Goal: Task Accomplishment & Management: Complete application form

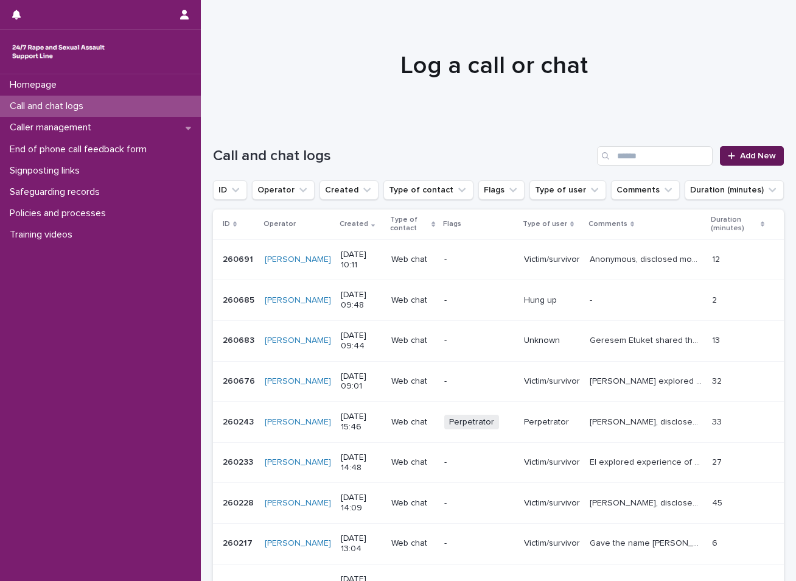
click at [755, 153] on span "Add New" at bounding box center [758, 156] width 36 height 9
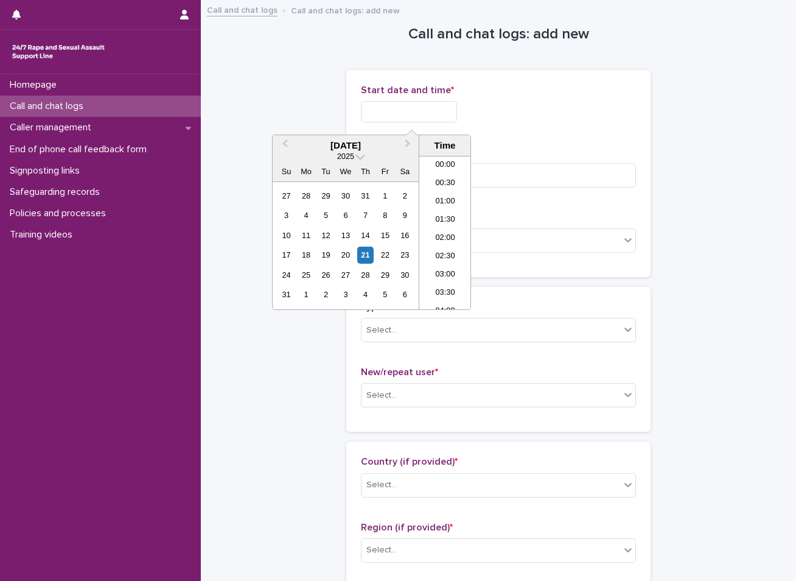
scroll to position [335, 0]
click at [416, 113] on input "text" at bounding box center [409, 111] width 96 height 21
click at [364, 250] on div "21" at bounding box center [365, 255] width 16 height 16
click at [440, 216] on li "10:30" at bounding box center [445, 214] width 52 height 18
click at [432, 114] on input "**********" at bounding box center [409, 111] width 96 height 21
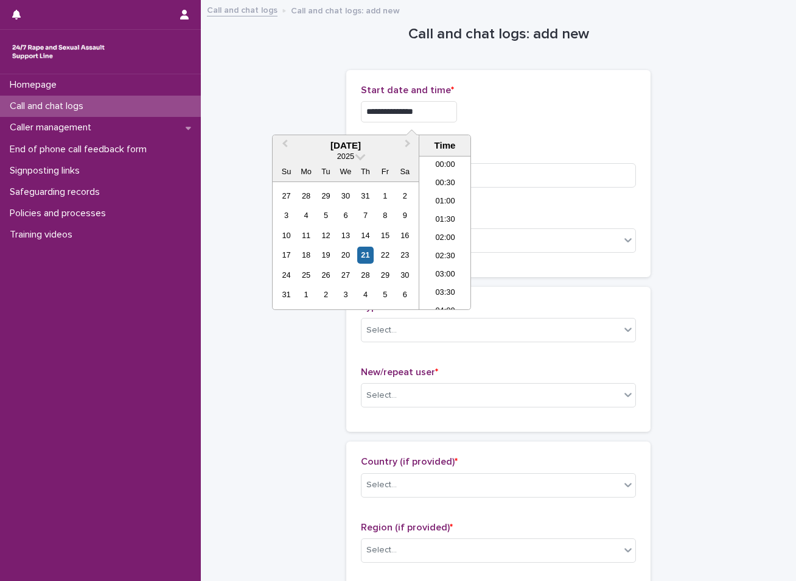
scroll to position [317, 0]
type input "**********"
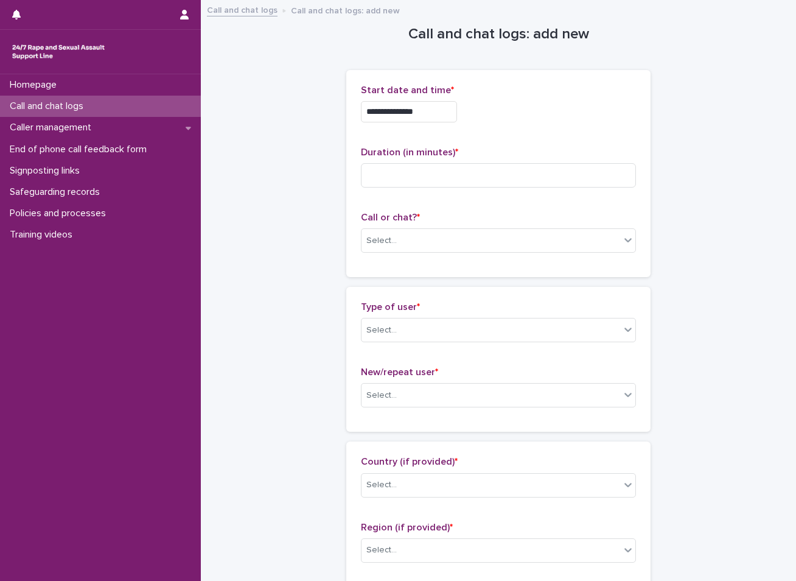
click at [403, 167] on input at bounding box center [498, 175] width 275 height 24
type input "**"
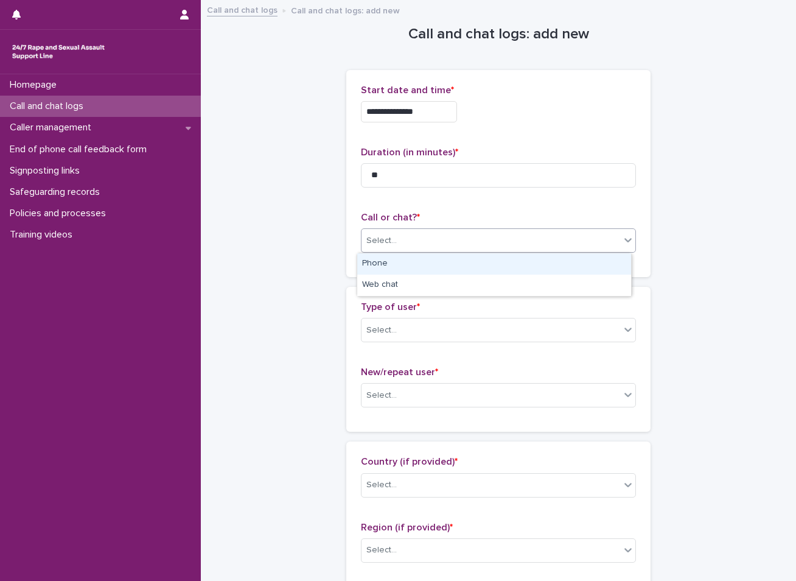
click at [421, 241] on div "Select..." at bounding box center [491, 241] width 259 height 20
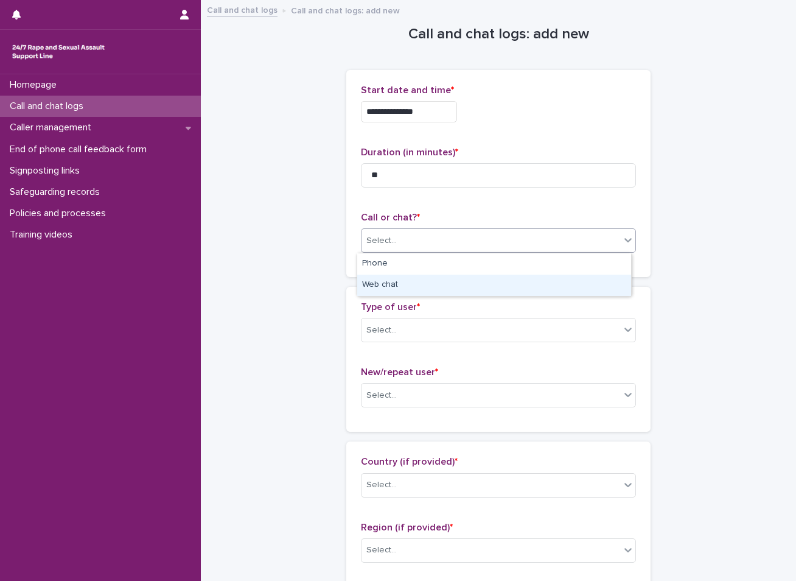
click at [410, 282] on div "Web chat" at bounding box center [494, 285] width 274 height 21
click at [412, 323] on div "Select..." at bounding box center [491, 330] width 259 height 20
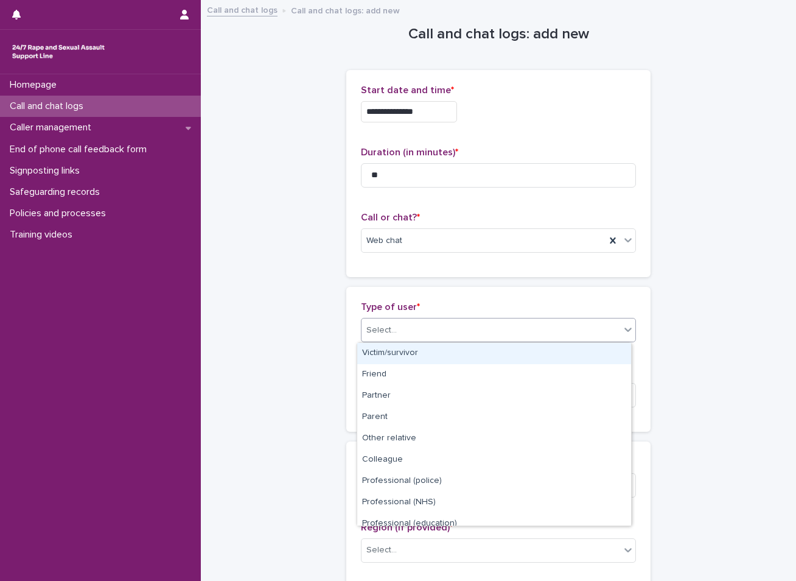
click at [398, 353] on div "Victim/survivor" at bounding box center [494, 353] width 274 height 21
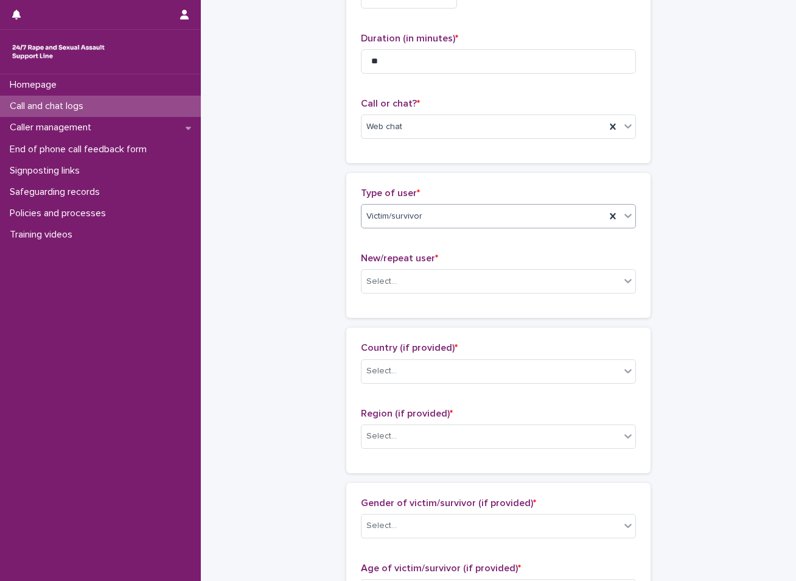
scroll to position [122, 0]
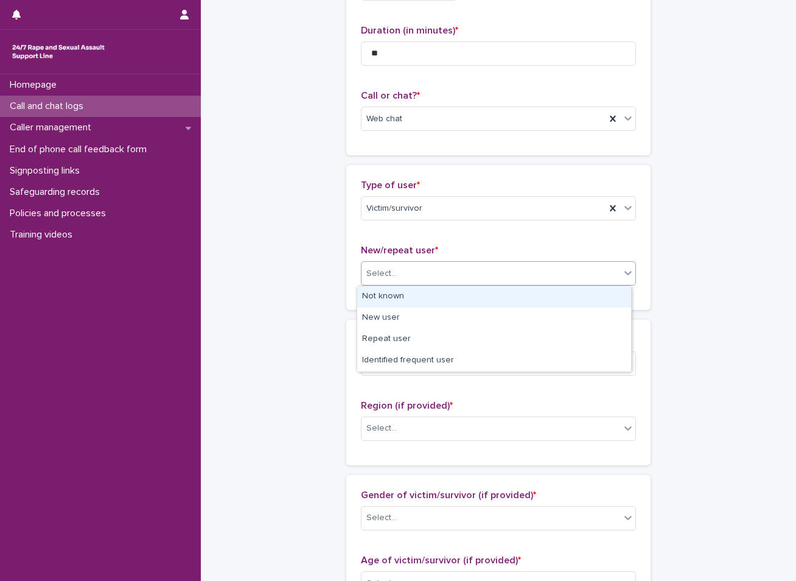
click at [436, 268] on div "Select..." at bounding box center [491, 274] width 259 height 20
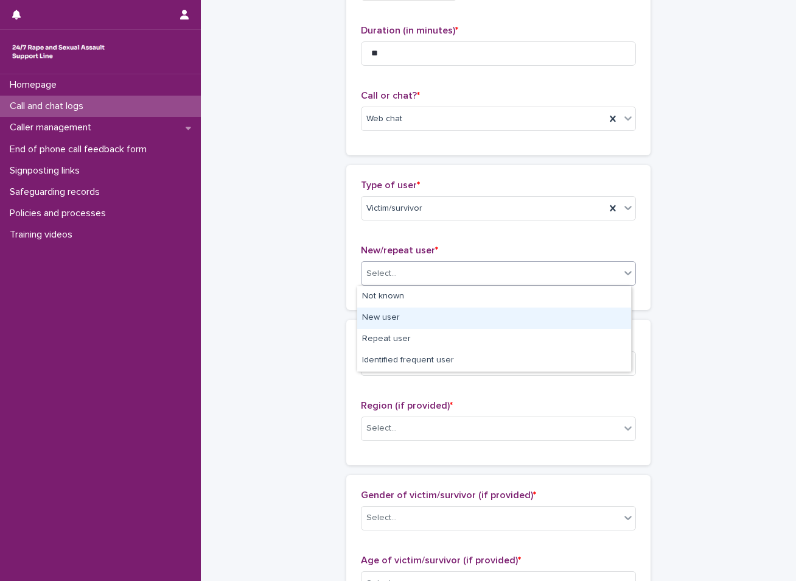
click at [395, 325] on div "New user" at bounding box center [494, 317] width 274 height 21
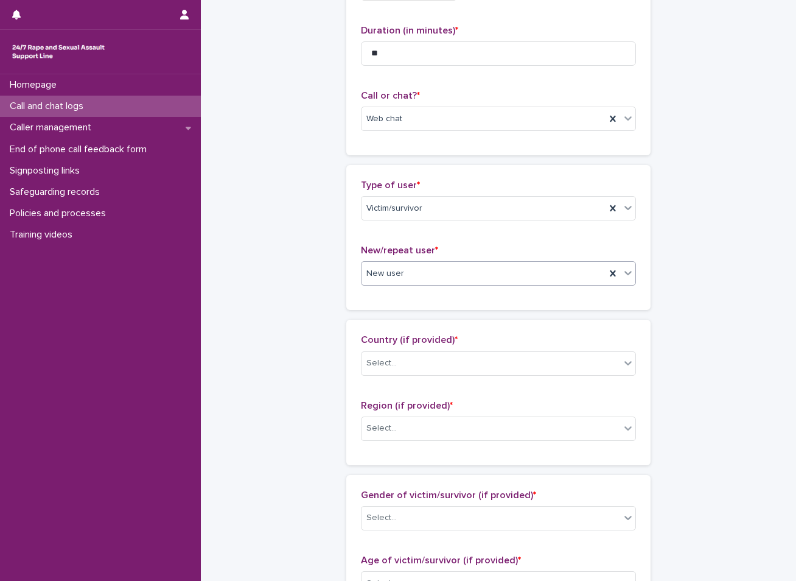
click at [421, 279] on div "New user" at bounding box center [484, 274] width 244 height 20
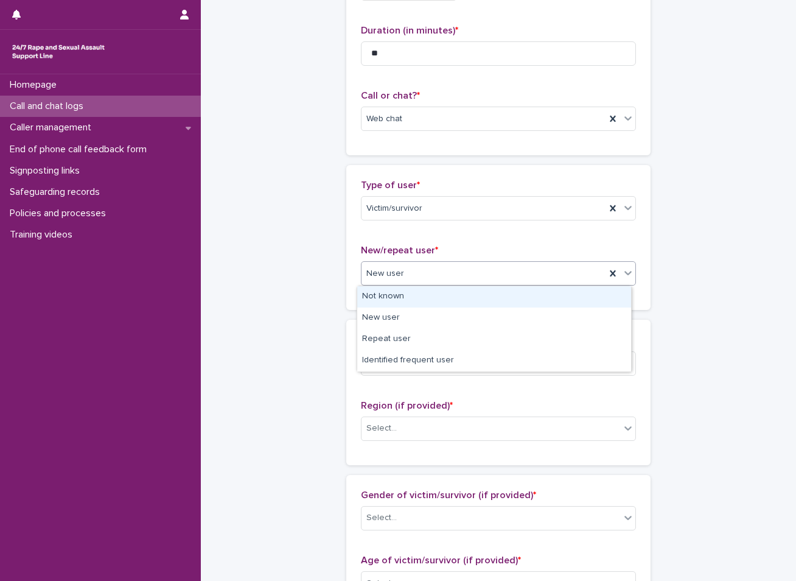
click at [390, 298] on div "Not known" at bounding box center [494, 296] width 274 height 21
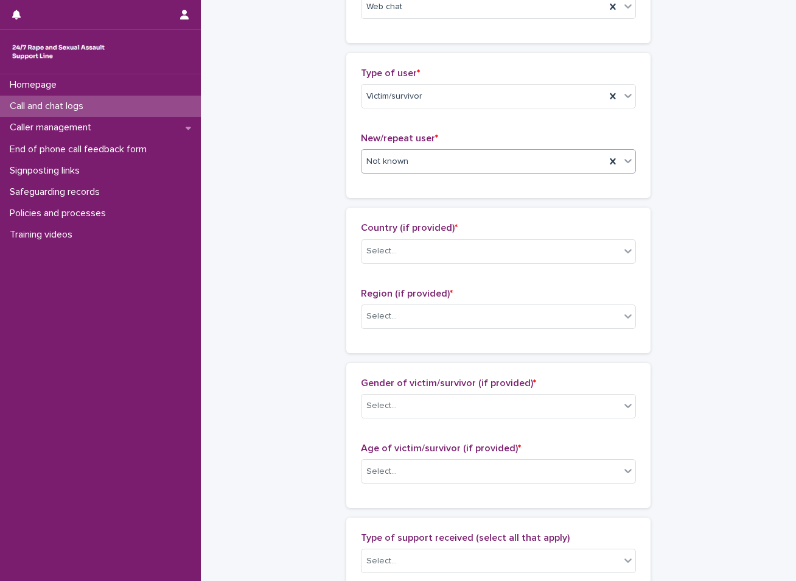
scroll to position [244, 0]
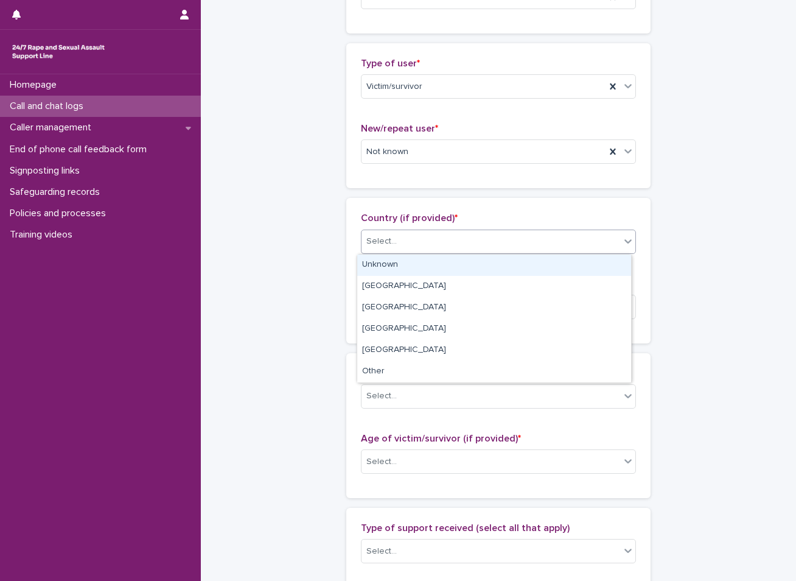
click at [462, 244] on div "Select..." at bounding box center [491, 241] width 259 height 20
click at [406, 270] on div "Unknown" at bounding box center [494, 264] width 274 height 21
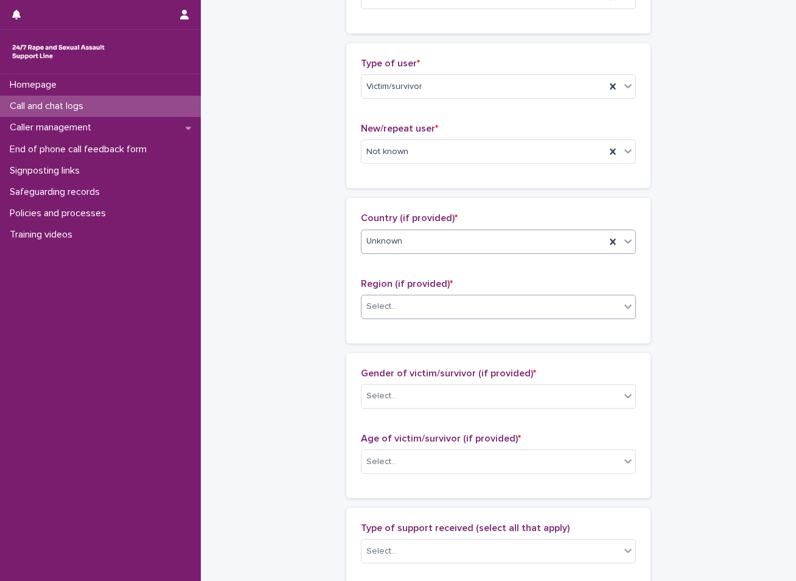
click at [396, 297] on div "Select..." at bounding box center [491, 306] width 259 height 20
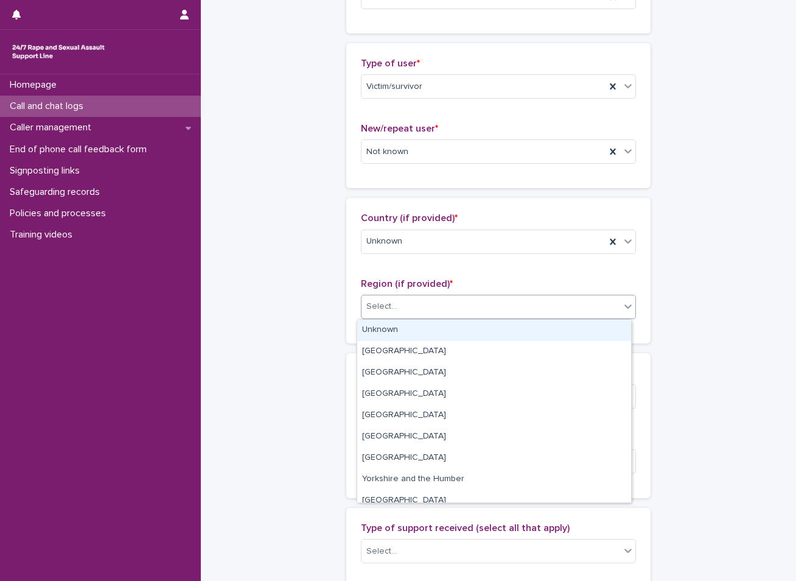
click at [382, 326] on div "Unknown" at bounding box center [494, 330] width 274 height 21
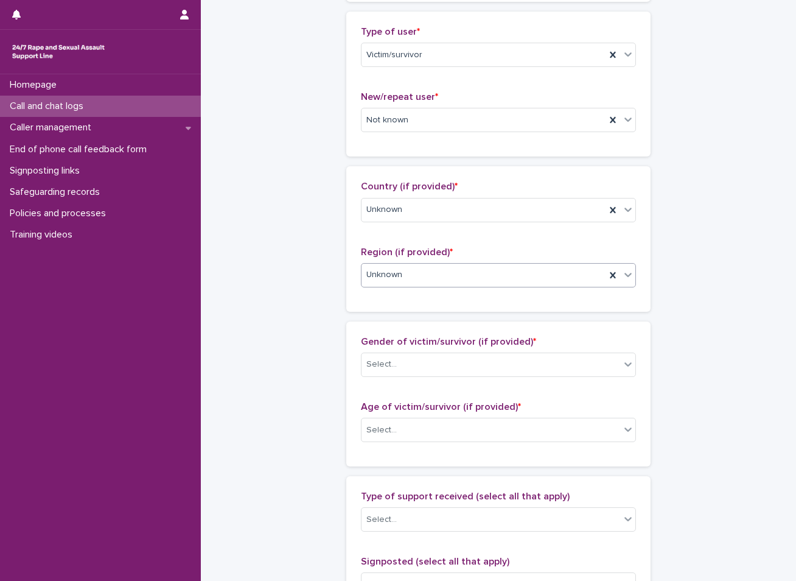
scroll to position [304, 0]
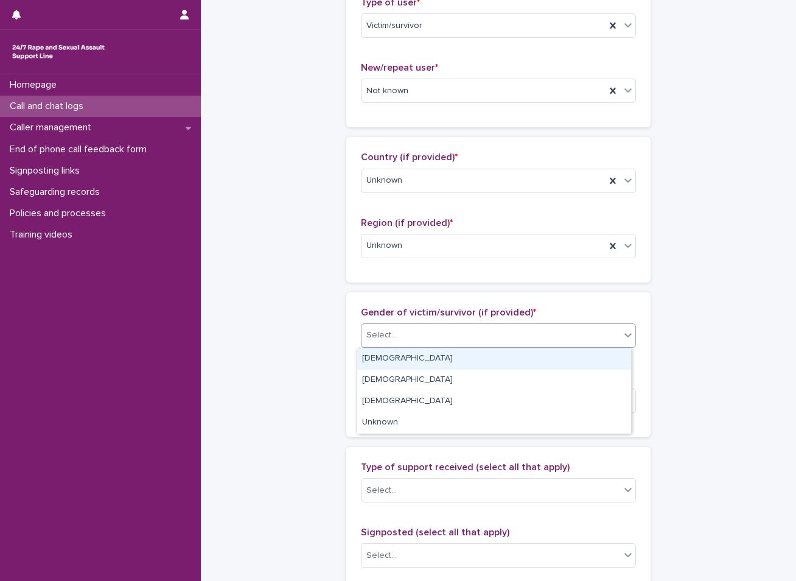
click at [367, 331] on div "Select..." at bounding box center [382, 335] width 30 height 13
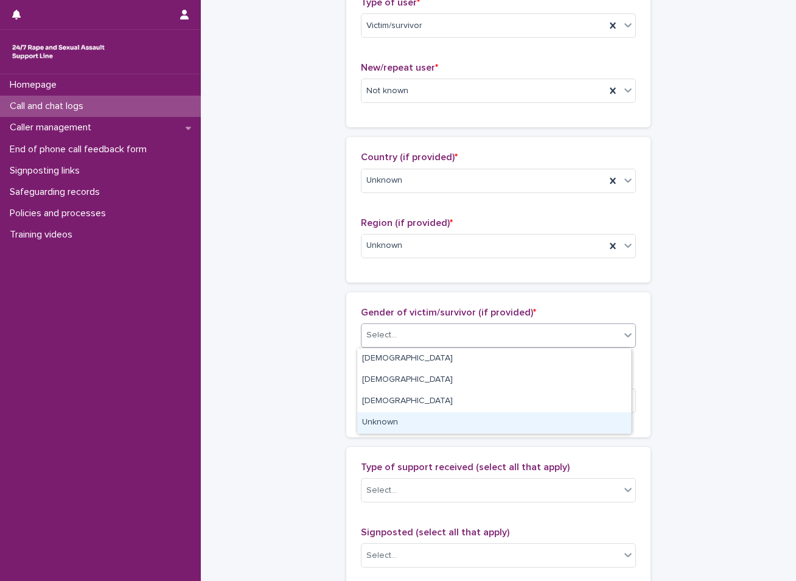
click at [388, 427] on div "Unknown" at bounding box center [494, 422] width 274 height 21
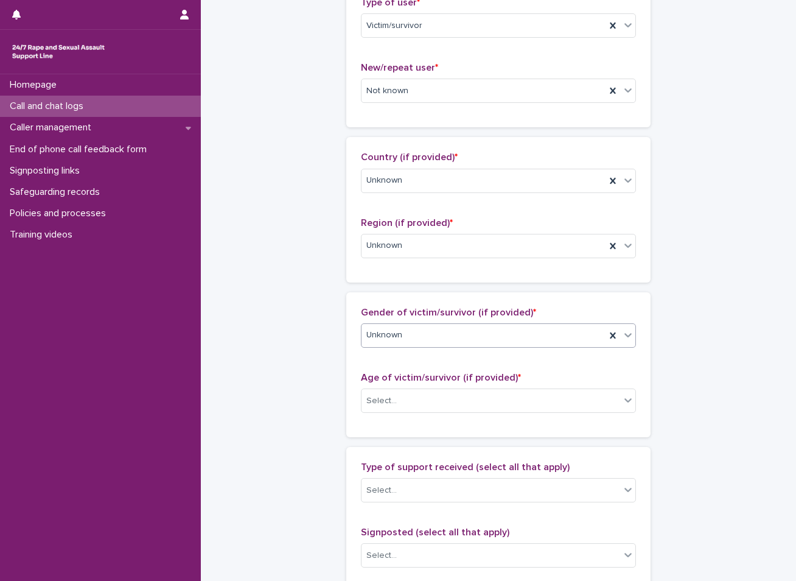
click at [426, 341] on div "Unknown" at bounding box center [484, 335] width 244 height 20
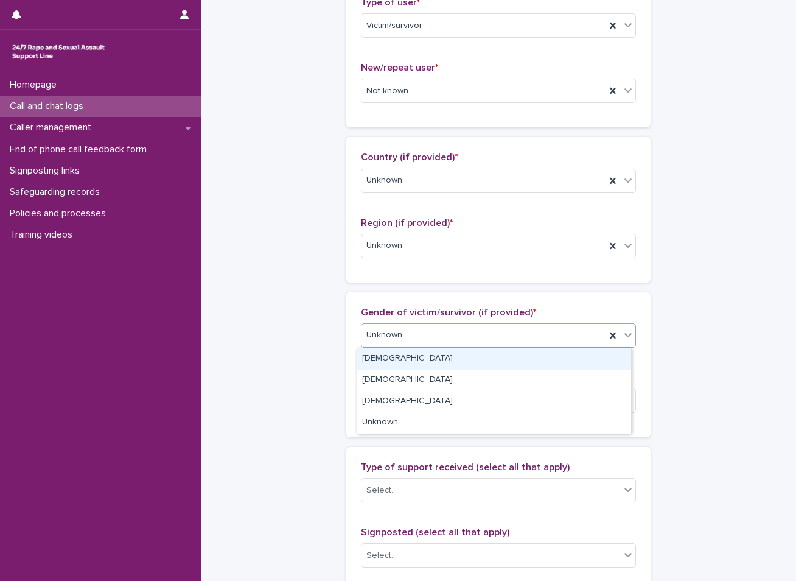
click at [393, 360] on div "[DEMOGRAPHIC_DATA]" at bounding box center [494, 358] width 274 height 21
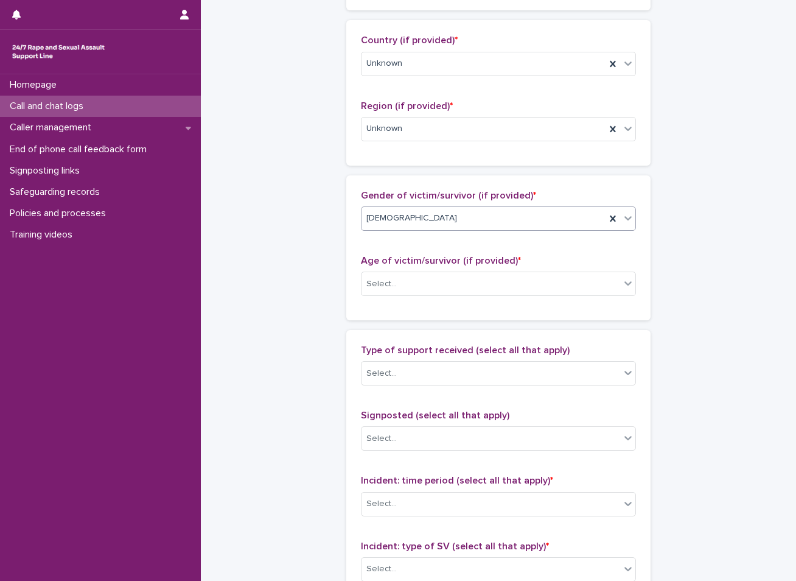
scroll to position [426, 0]
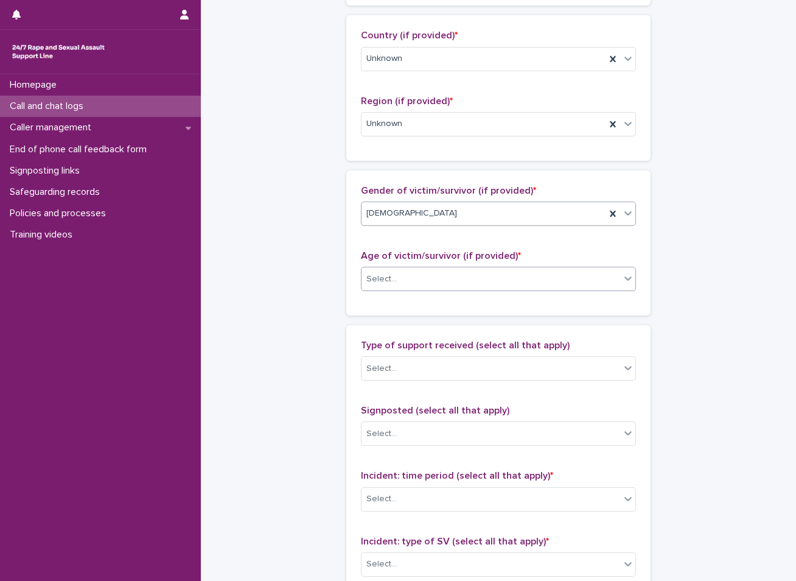
click at [481, 275] on div "Select..." at bounding box center [491, 279] width 259 height 20
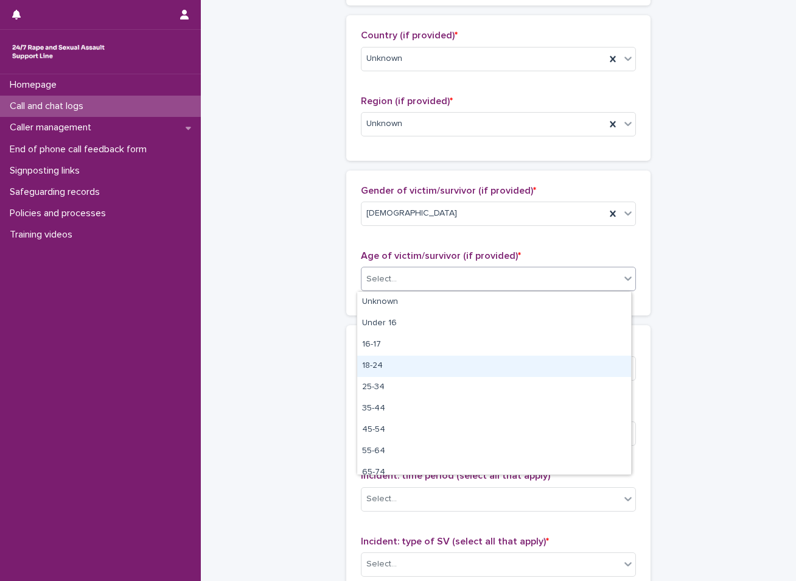
click at [382, 371] on div "18-24" at bounding box center [494, 366] width 274 height 21
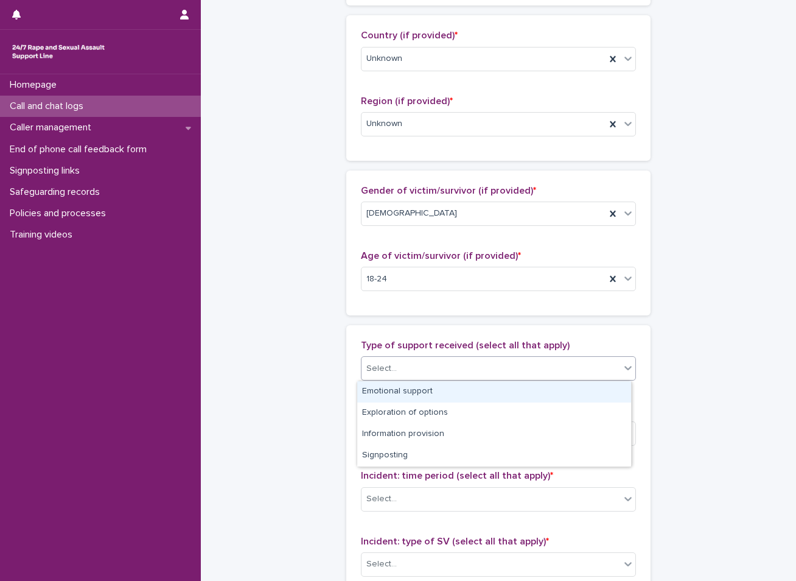
click at [421, 362] on div "Select..." at bounding box center [491, 369] width 259 height 20
click at [401, 387] on div "Emotional support" at bounding box center [494, 391] width 274 height 21
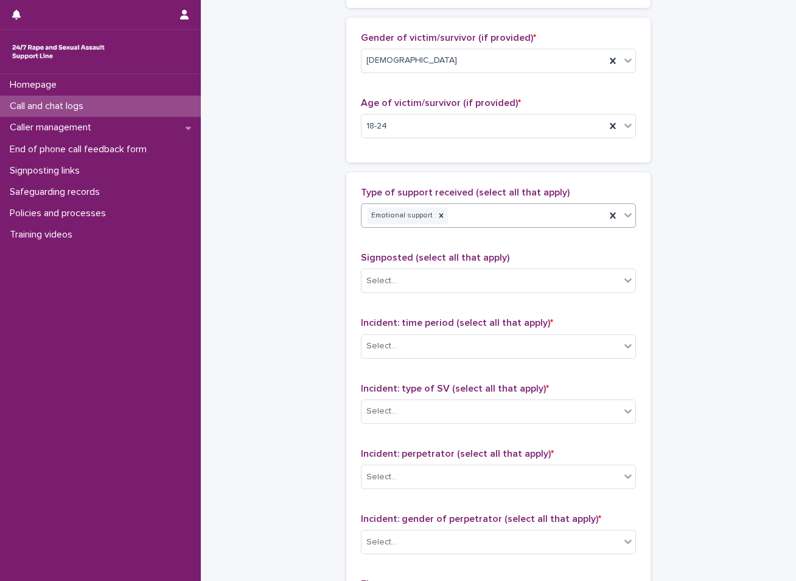
scroll to position [609, 0]
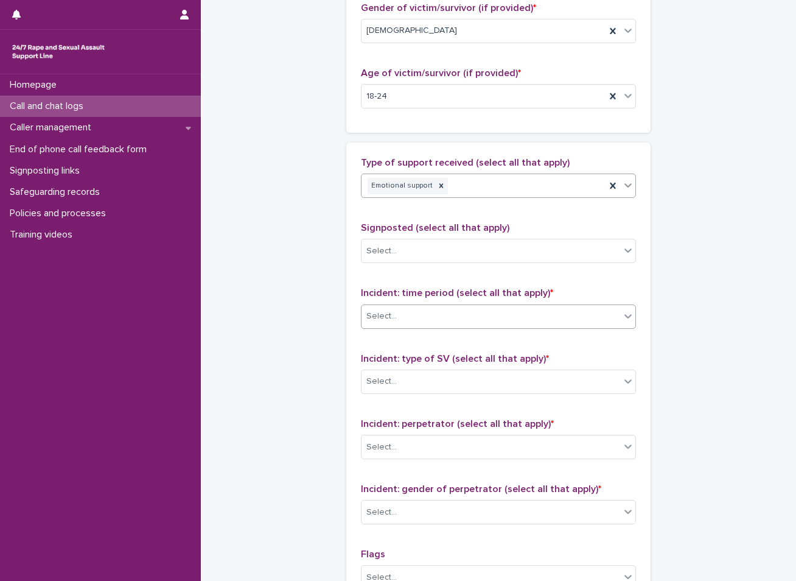
click at [447, 311] on div "Select..." at bounding box center [491, 316] width 259 height 20
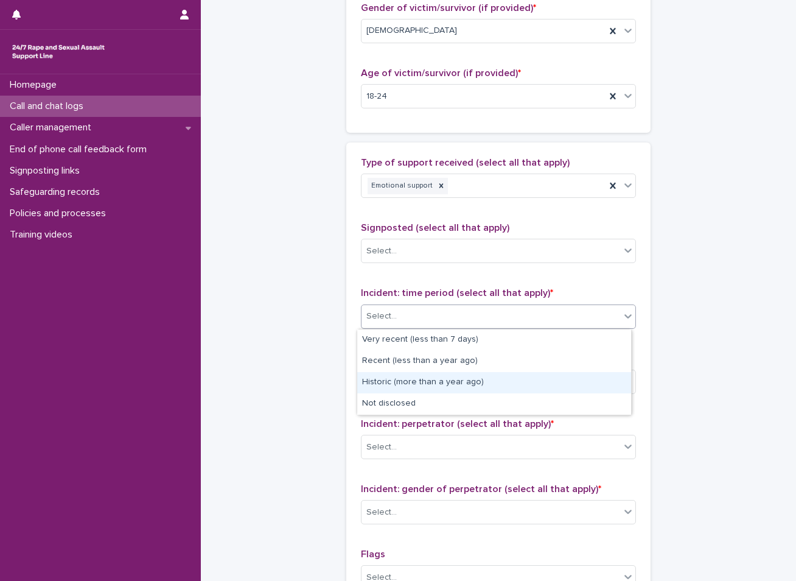
click at [376, 378] on div "Historic (more than a year ago)" at bounding box center [494, 382] width 274 height 21
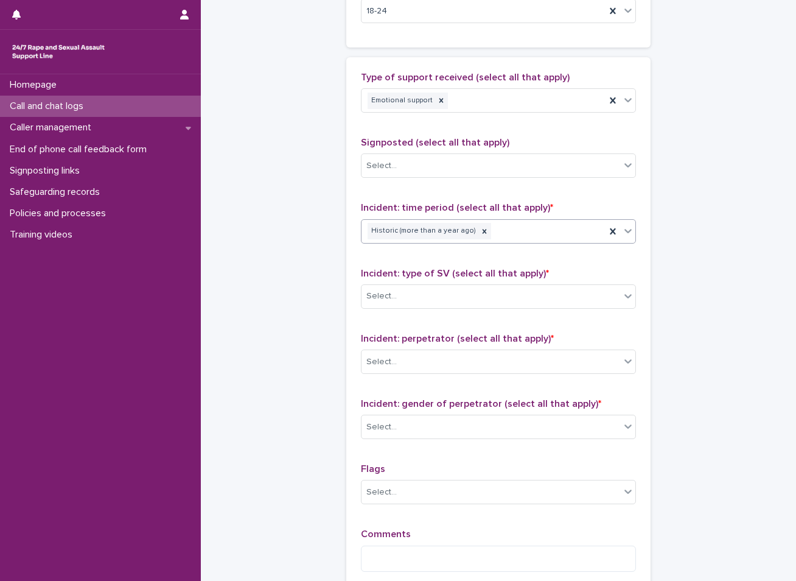
scroll to position [731, 0]
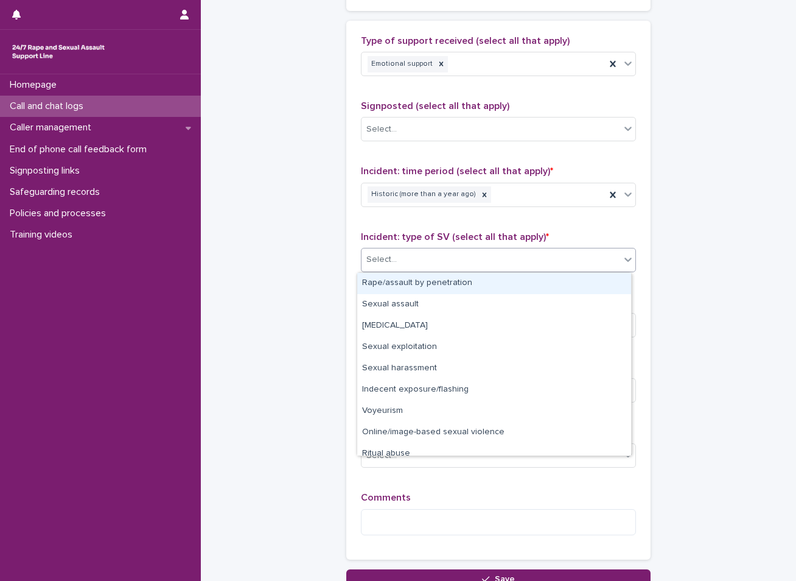
click at [455, 255] on div "Select..." at bounding box center [491, 260] width 259 height 20
click at [416, 286] on div "Rape/assault by penetration" at bounding box center [494, 283] width 274 height 21
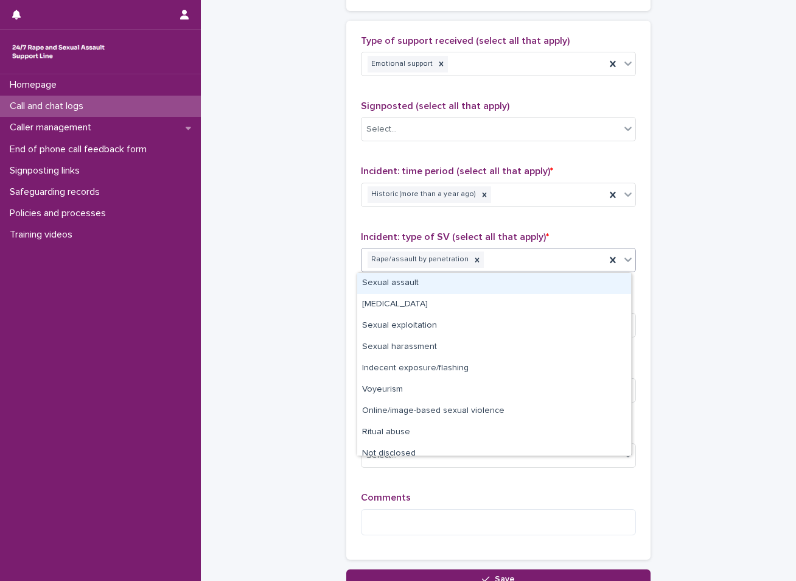
click at [499, 263] on div "Rape/assault by penetration" at bounding box center [484, 259] width 244 height 21
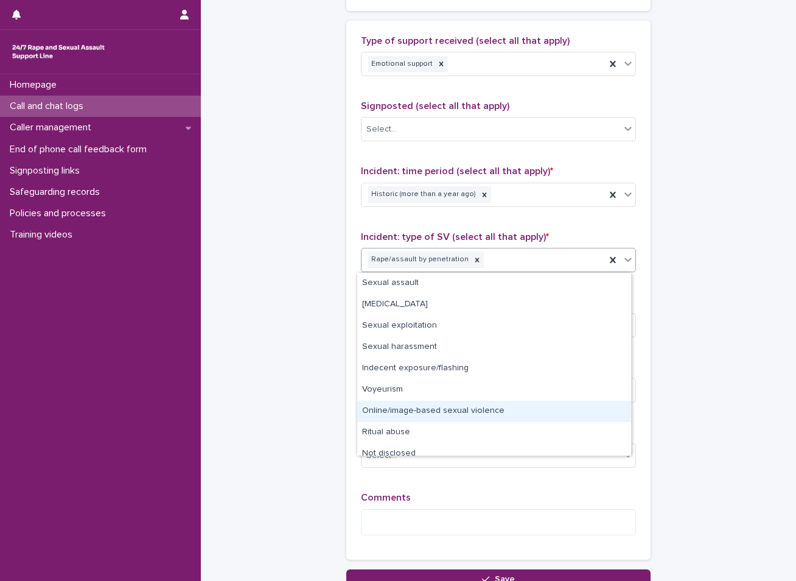
click at [403, 415] on div "Online/image-based sexual violence" at bounding box center [494, 411] width 274 height 21
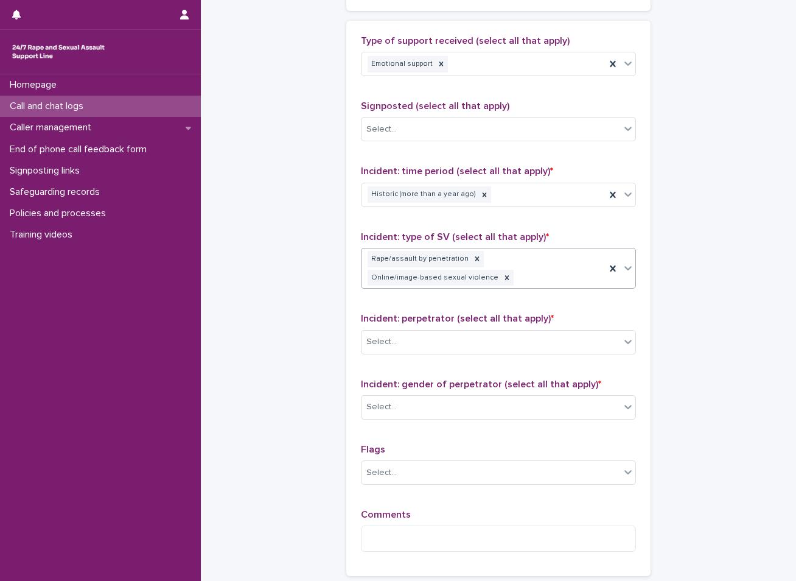
scroll to position [851, 0]
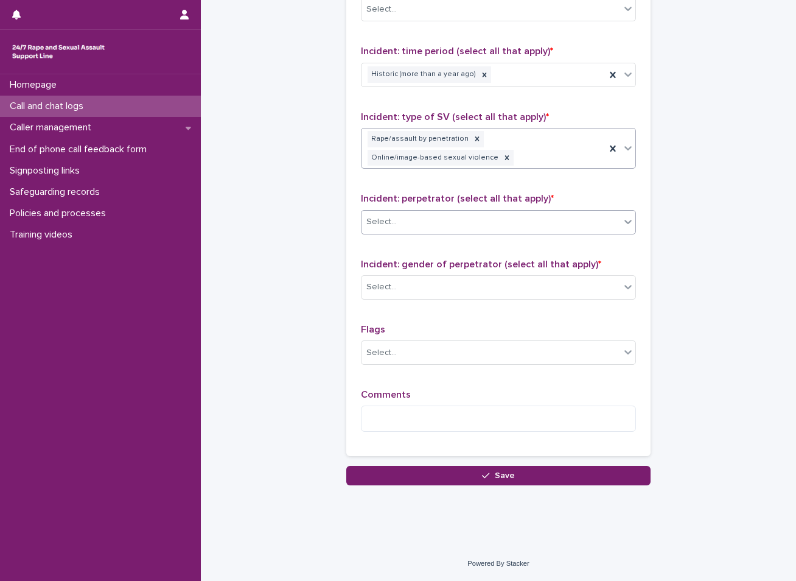
click at [418, 225] on div "Select..." at bounding box center [491, 222] width 259 height 20
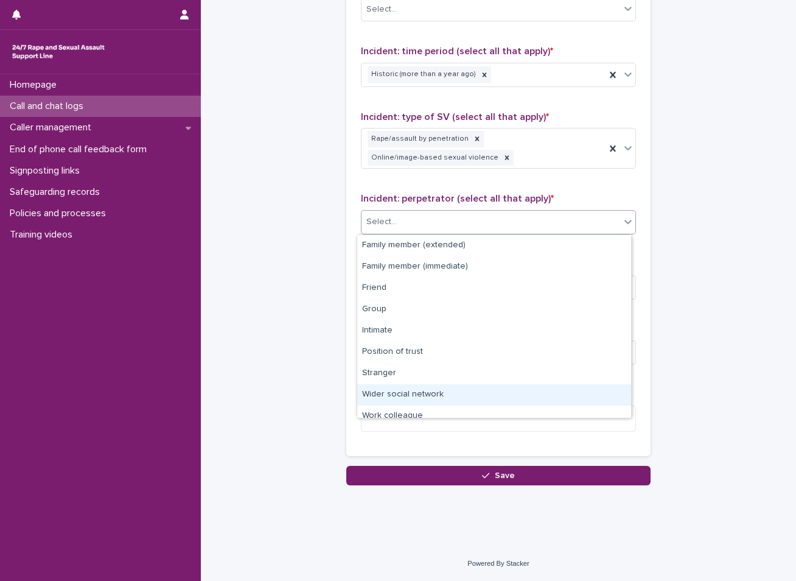
click at [401, 396] on div "Wider social network" at bounding box center [494, 394] width 274 height 21
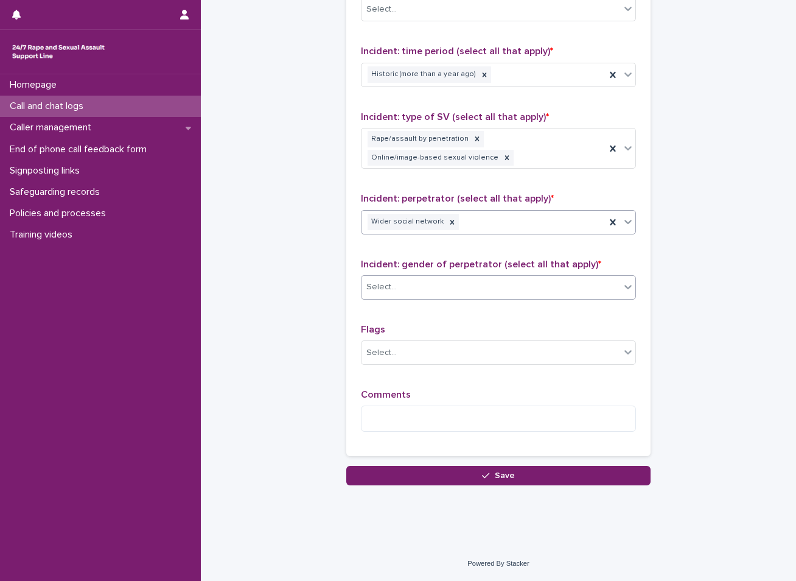
click at [438, 286] on div "Select..." at bounding box center [491, 287] width 259 height 20
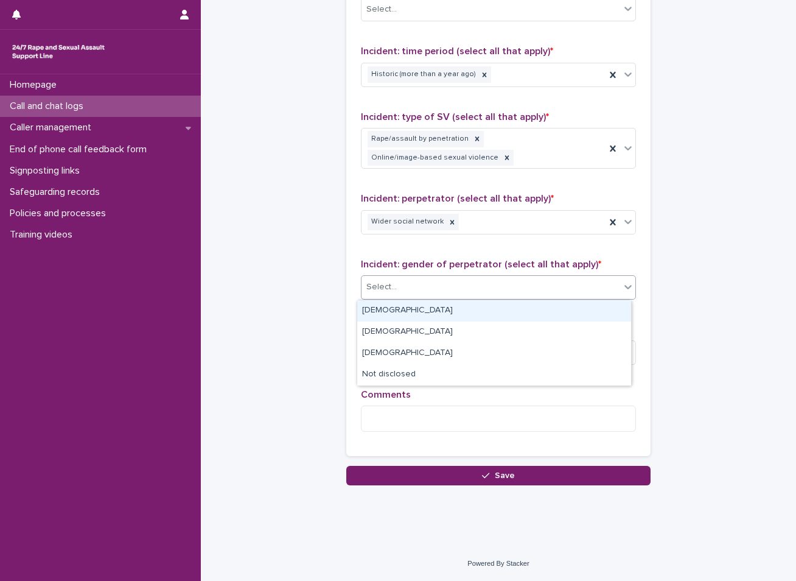
click at [414, 309] on div "[DEMOGRAPHIC_DATA]" at bounding box center [494, 310] width 274 height 21
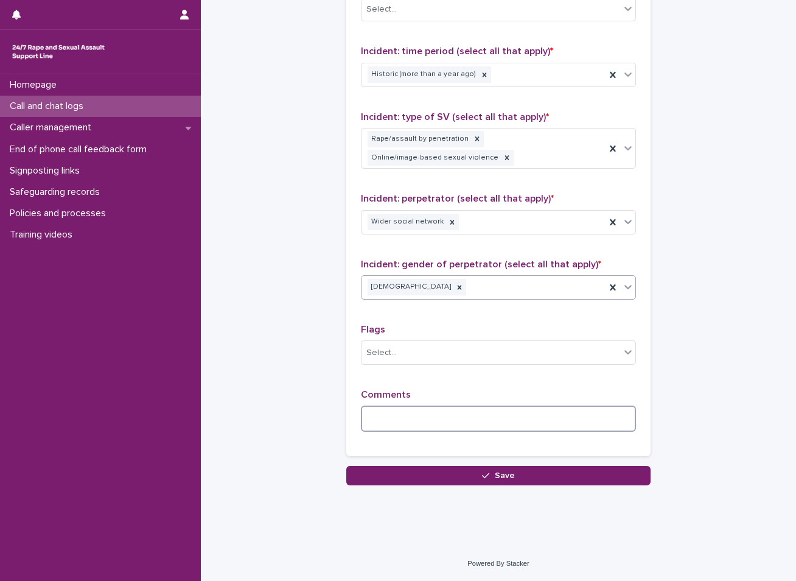
drag, startPoint x: 469, startPoint y: 427, endPoint x: 471, endPoint y: 421, distance: 6.2
click at [469, 424] on textarea at bounding box center [498, 418] width 275 height 26
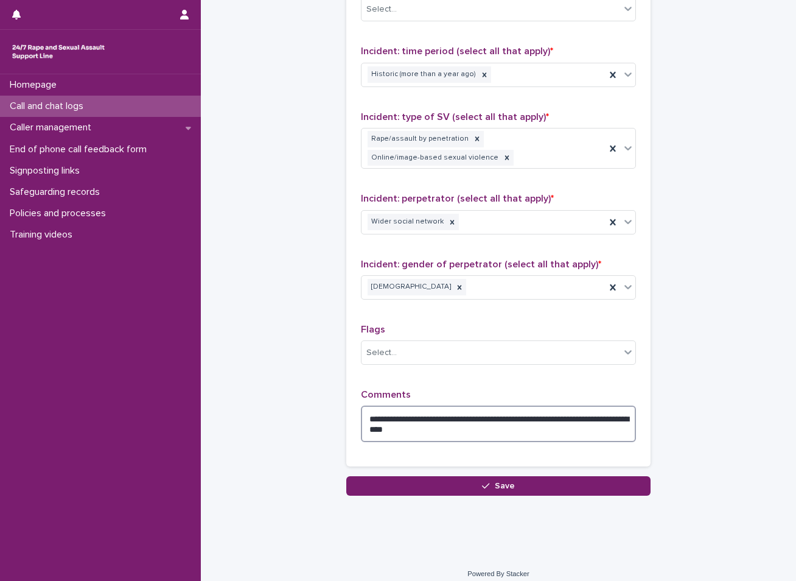
click at [452, 429] on textarea "**********" at bounding box center [498, 423] width 275 height 37
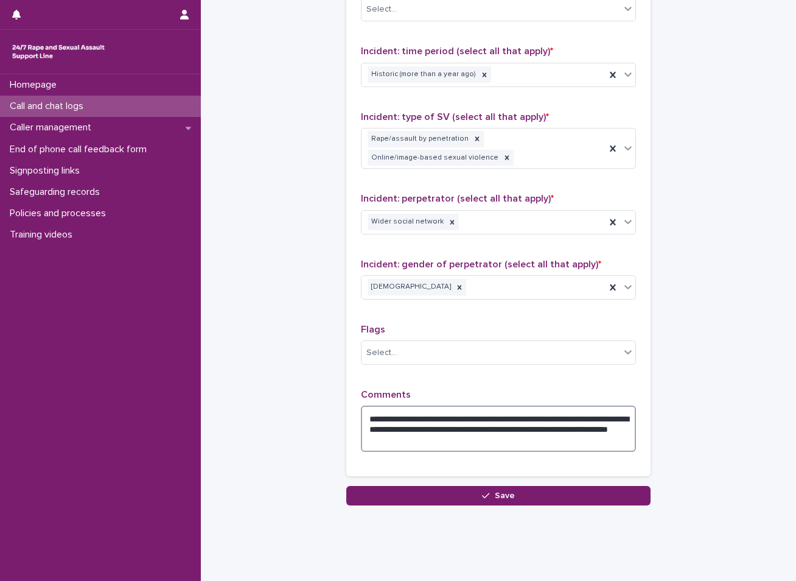
click at [382, 432] on textarea "**********" at bounding box center [498, 428] width 275 height 46
click at [606, 419] on textarea "**********" at bounding box center [498, 428] width 275 height 46
click at [400, 430] on textarea "**********" at bounding box center [498, 428] width 275 height 46
click at [457, 432] on textarea "**********" at bounding box center [498, 428] width 275 height 46
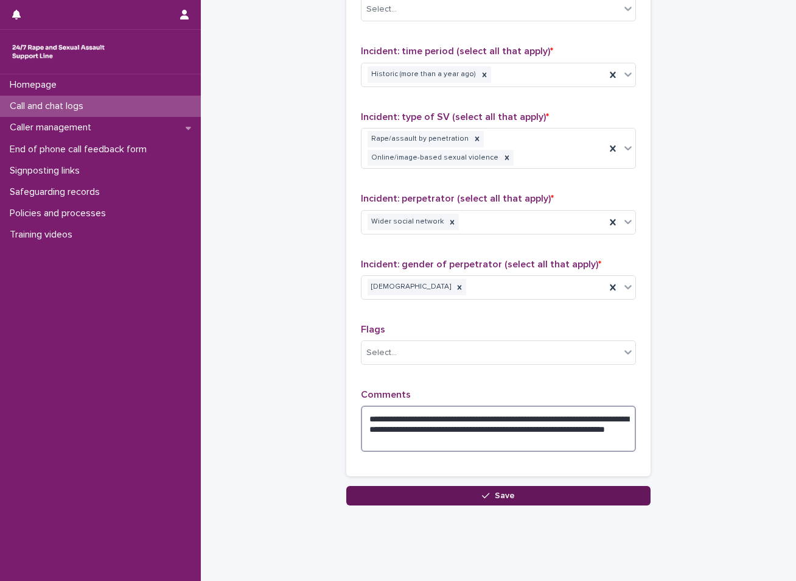
type textarea "**********"
drag, startPoint x: 488, startPoint y: 494, endPoint x: 472, endPoint y: 479, distance: 22.0
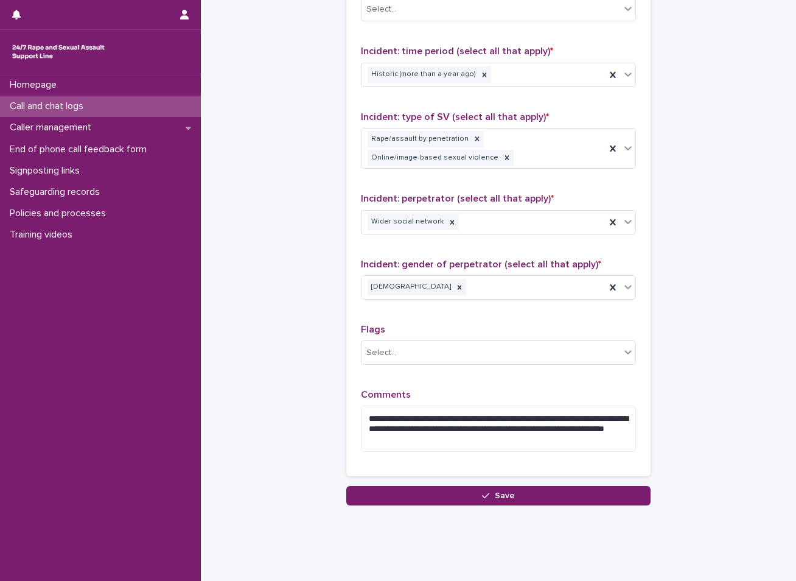
click at [488, 493] on div "button" at bounding box center [488, 495] width 12 height 9
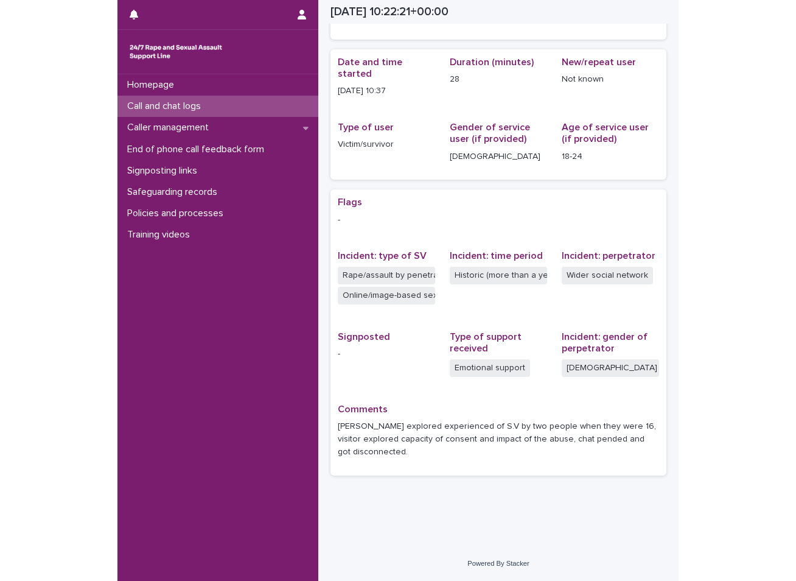
scroll to position [86, 0]
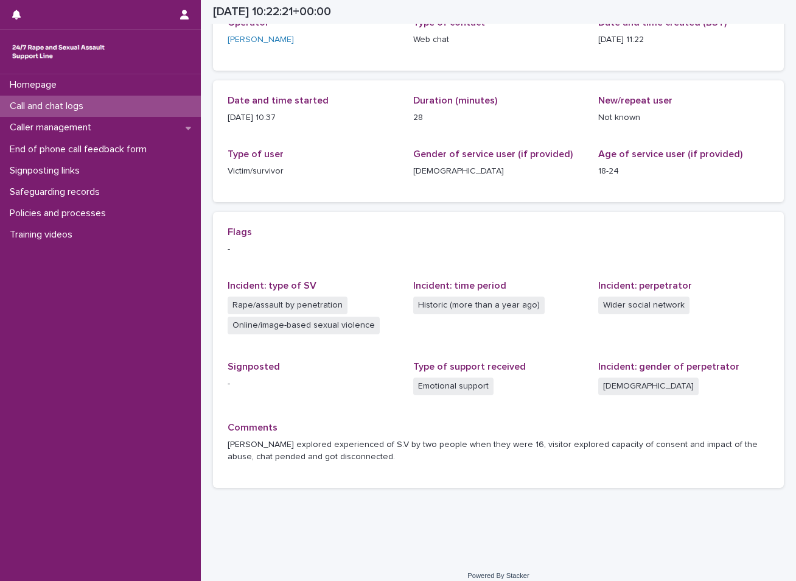
click at [116, 106] on div "Call and chat logs" at bounding box center [100, 106] width 201 height 21
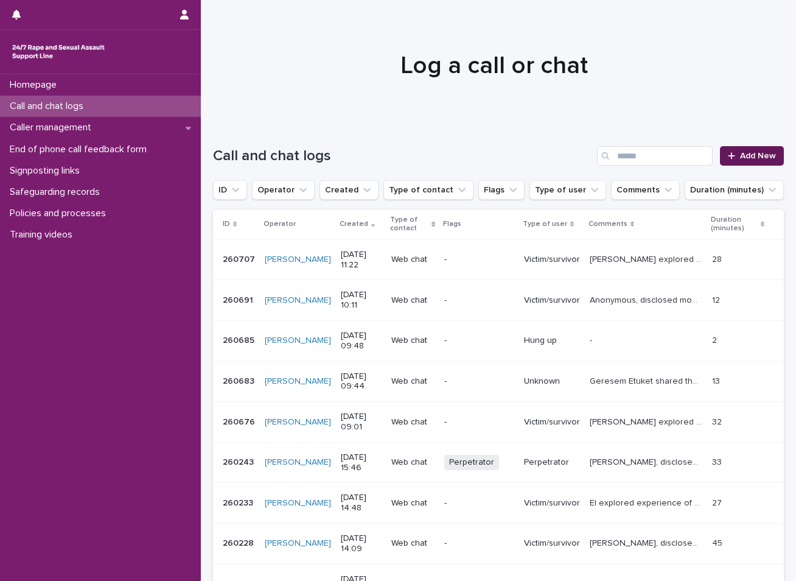
click at [746, 160] on span "Add New" at bounding box center [758, 156] width 36 height 9
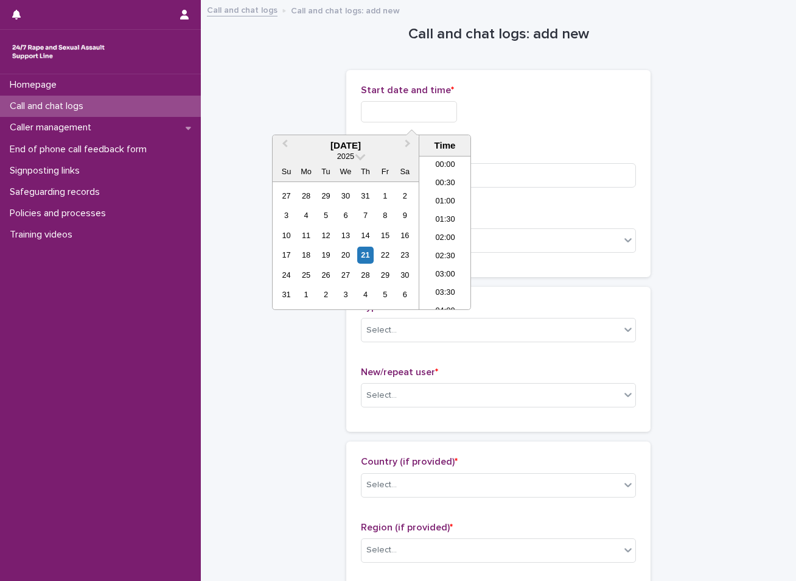
click at [454, 105] on input "text" at bounding box center [409, 111] width 96 height 21
click at [367, 253] on div "21" at bounding box center [365, 255] width 16 height 16
click at [363, 252] on div "21" at bounding box center [365, 255] width 16 height 16
click at [370, 250] on div "21" at bounding box center [365, 255] width 16 height 16
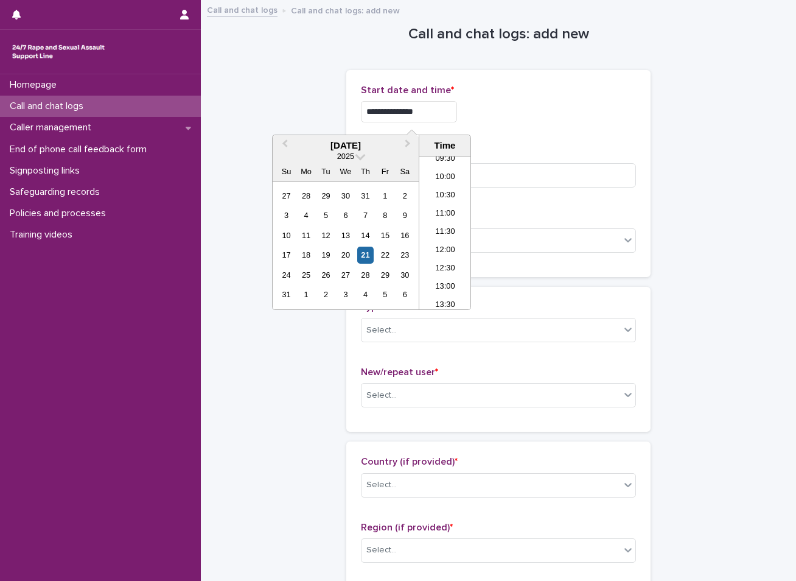
drag, startPoint x: 449, startPoint y: 235, endPoint x: 449, endPoint y: 226, distance: 9.1
click at [449, 226] on li "11:30" at bounding box center [445, 232] width 52 height 18
click at [429, 113] on input "**********" at bounding box center [409, 111] width 96 height 21
type input "**********"
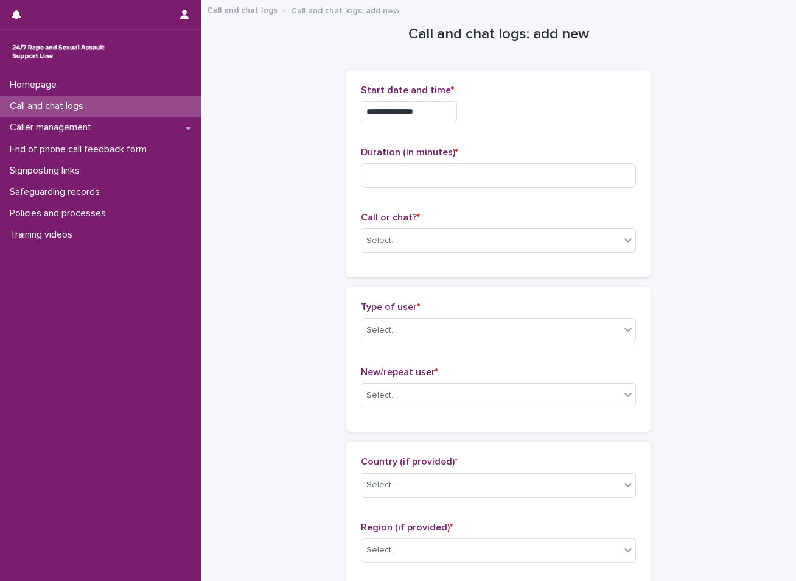
click at [501, 178] on input at bounding box center [498, 175] width 275 height 24
type input "**"
click at [454, 242] on div "Select..." at bounding box center [491, 241] width 259 height 20
click at [399, 293] on div "Web chat" at bounding box center [494, 285] width 274 height 21
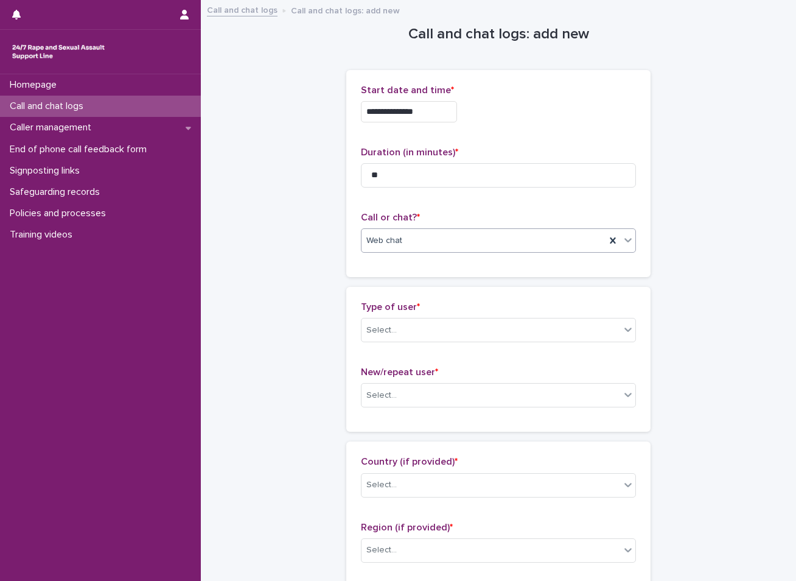
scroll to position [61, 0]
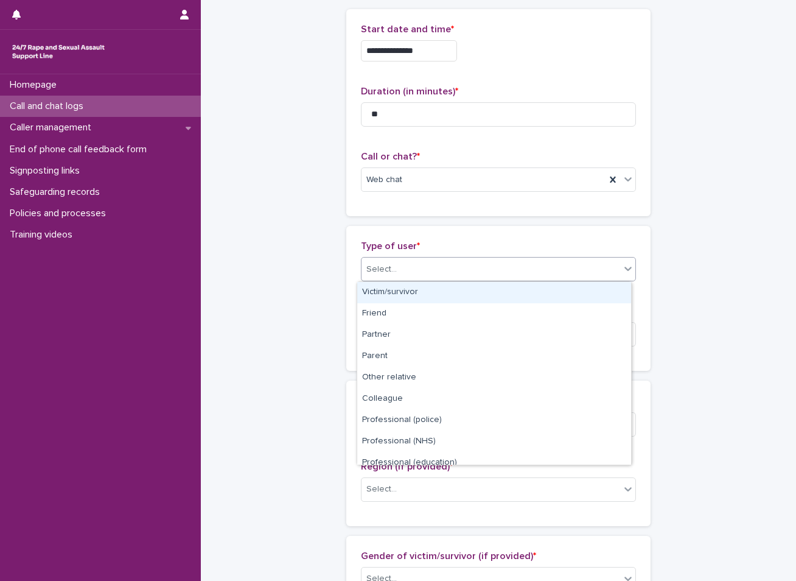
click at [421, 271] on div "Select..." at bounding box center [491, 269] width 259 height 20
click at [409, 288] on div "Victim/survivor" at bounding box center [494, 292] width 274 height 21
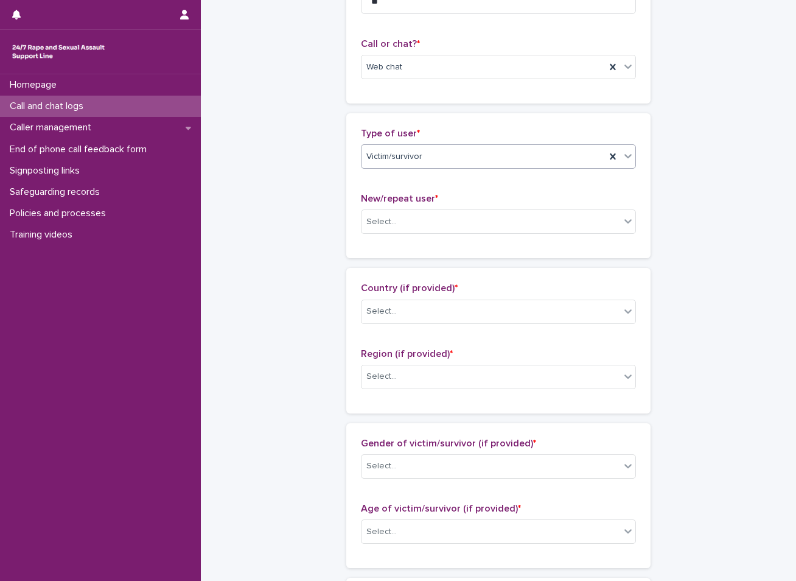
scroll to position [183, 0]
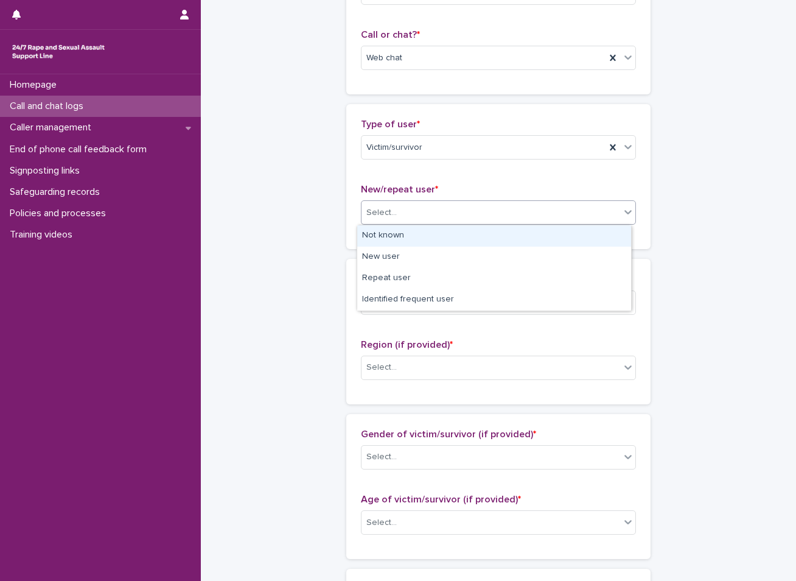
click at [446, 206] on div "Select..." at bounding box center [491, 213] width 259 height 20
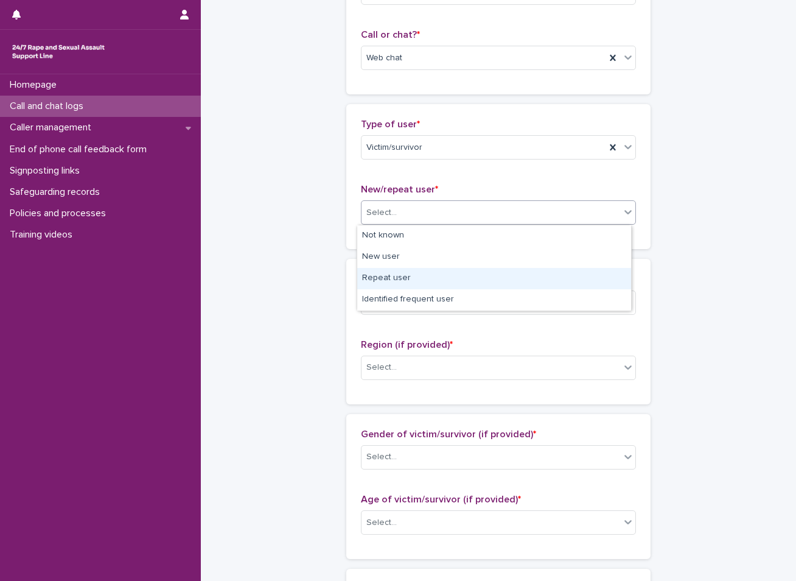
click at [396, 275] on div "Repeat user" at bounding box center [494, 278] width 274 height 21
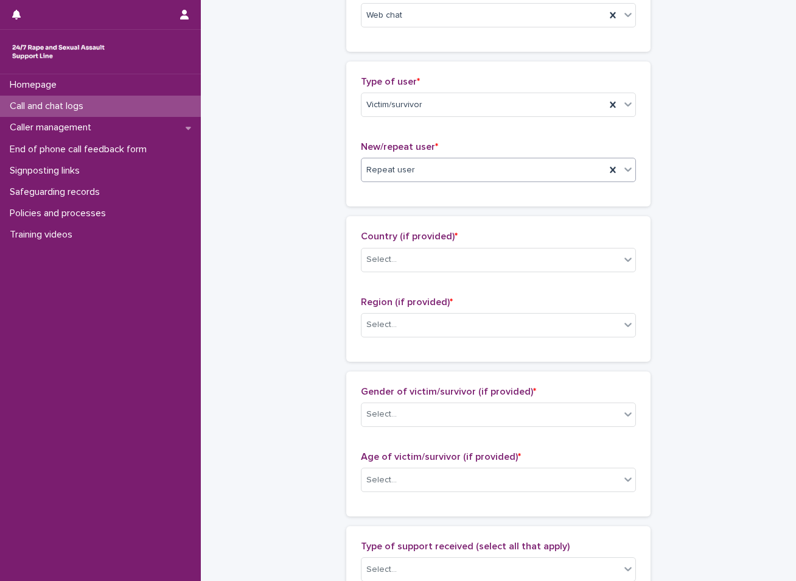
scroll to position [244, 0]
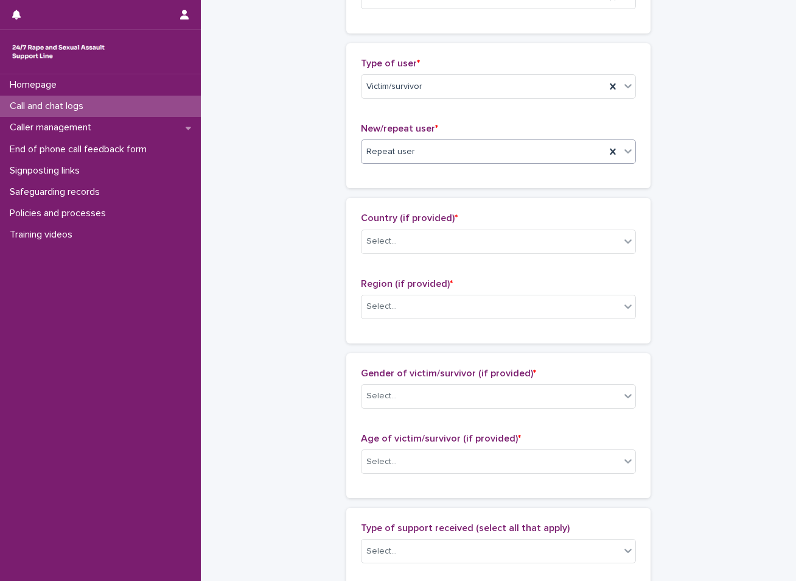
click at [418, 239] on div "Select..." at bounding box center [491, 241] width 259 height 20
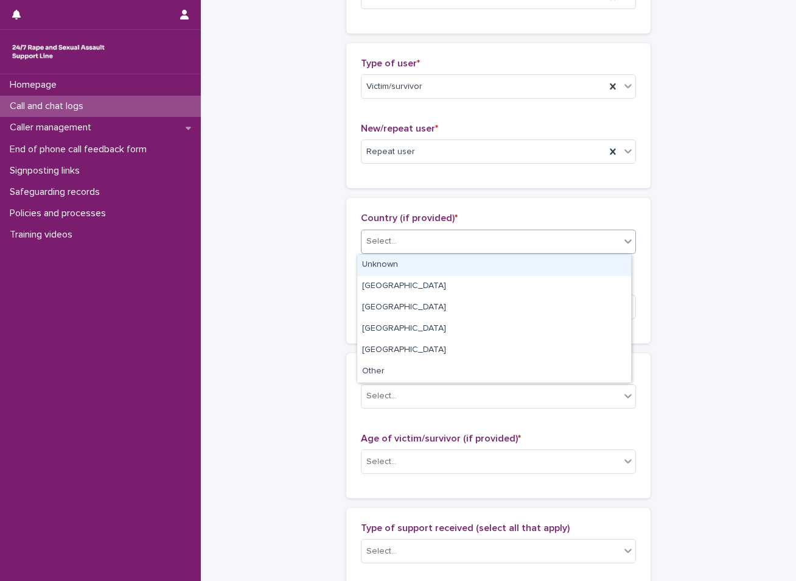
click at [399, 264] on div "Unknown" at bounding box center [494, 264] width 274 height 21
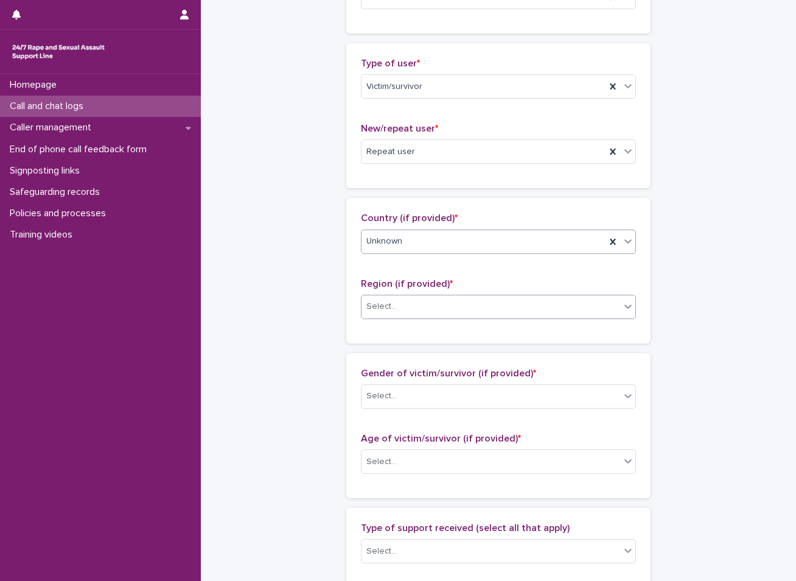
click at [399, 306] on div "Select..." at bounding box center [491, 306] width 259 height 20
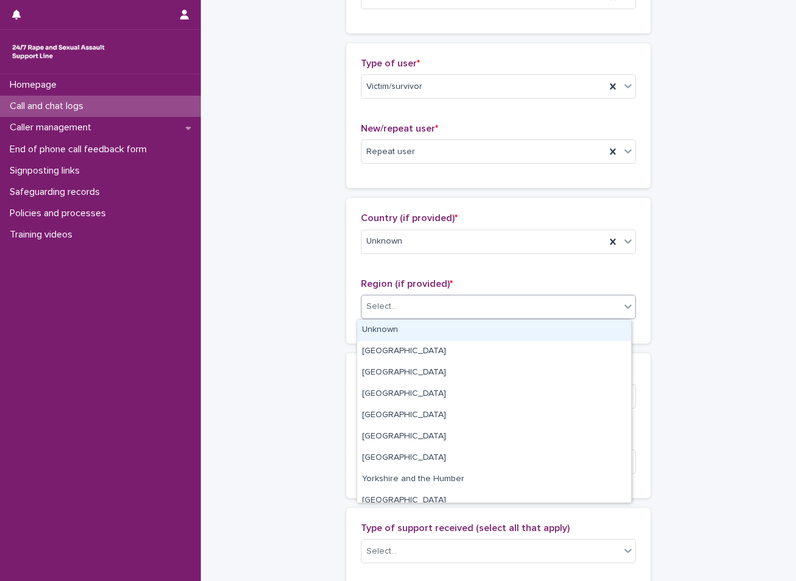
click at [400, 333] on div "Unknown" at bounding box center [494, 330] width 274 height 21
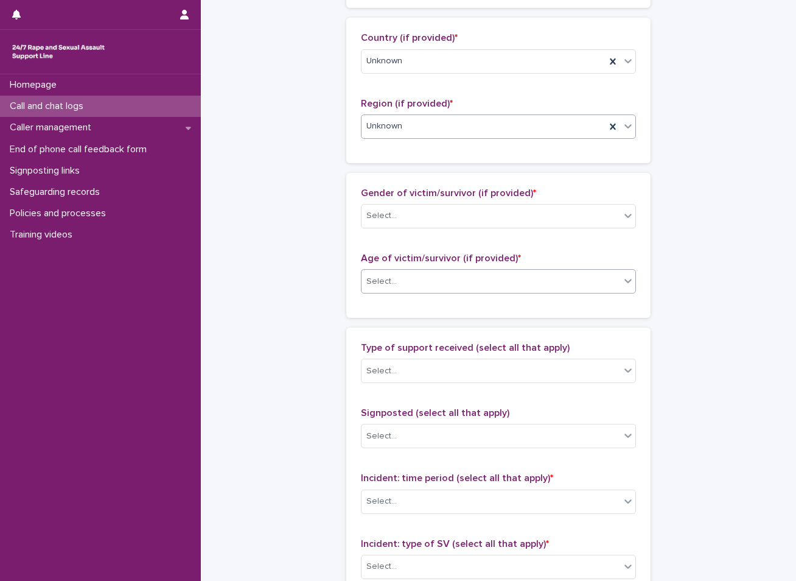
scroll to position [426, 0]
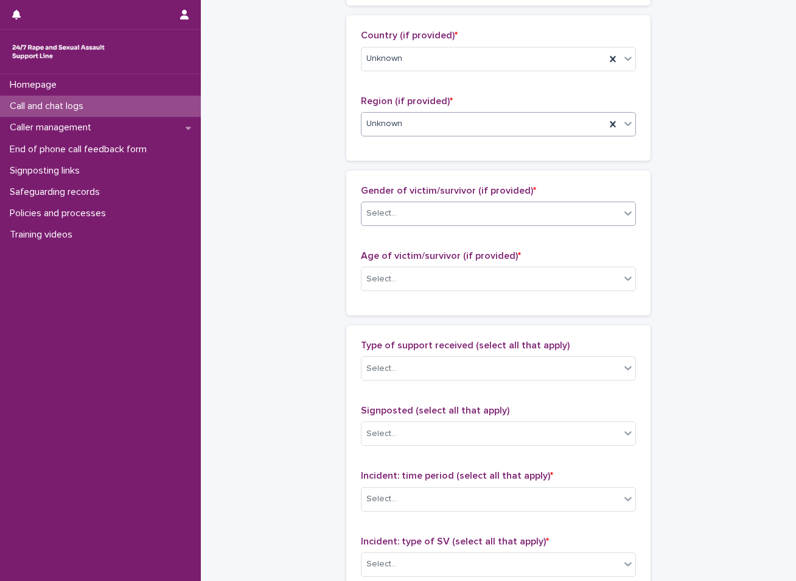
click at [441, 214] on div "Select..." at bounding box center [491, 213] width 259 height 20
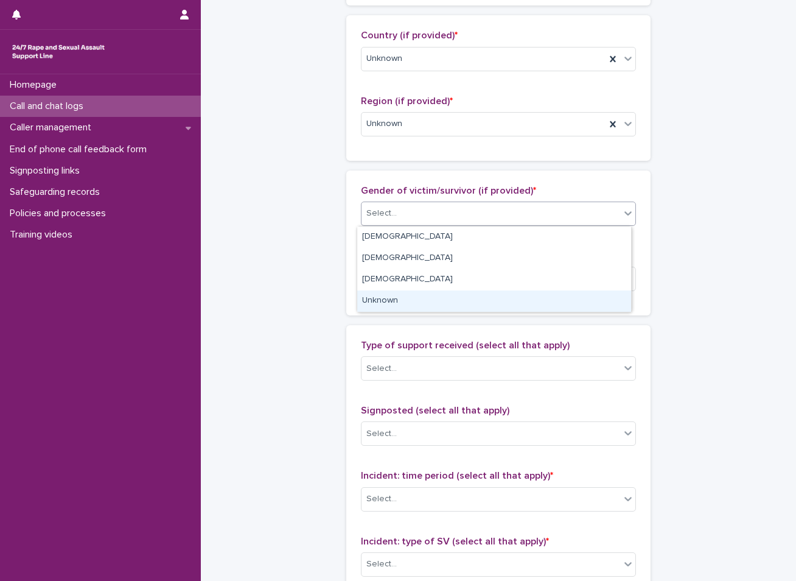
click at [396, 298] on div "Unknown" at bounding box center [494, 300] width 274 height 21
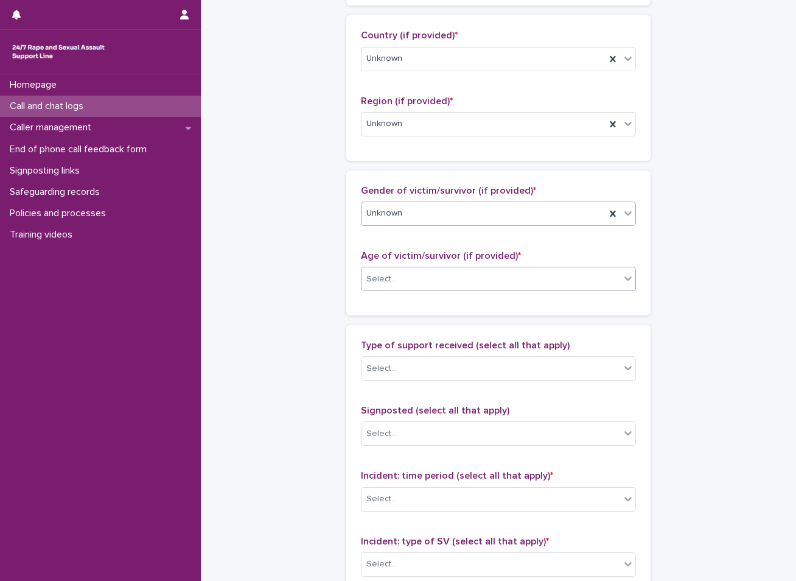
scroll to position [487, 0]
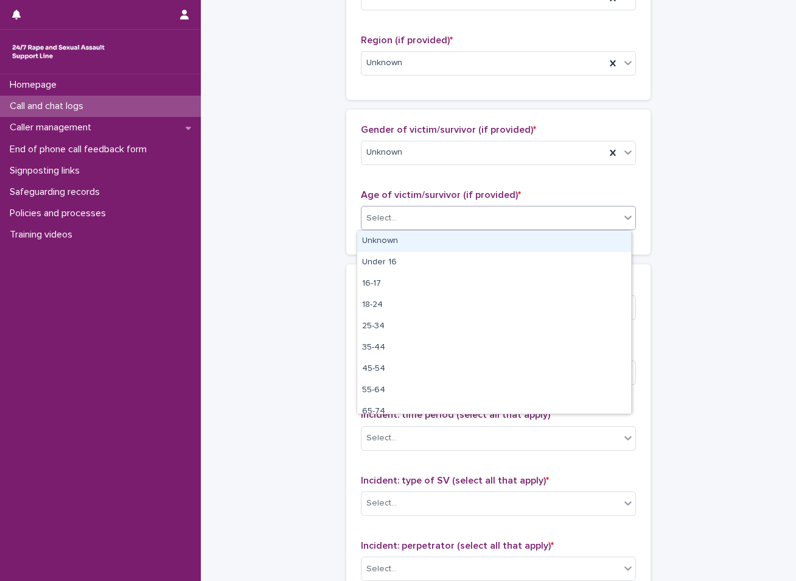
click at [433, 209] on div "Select..." at bounding box center [491, 218] width 259 height 20
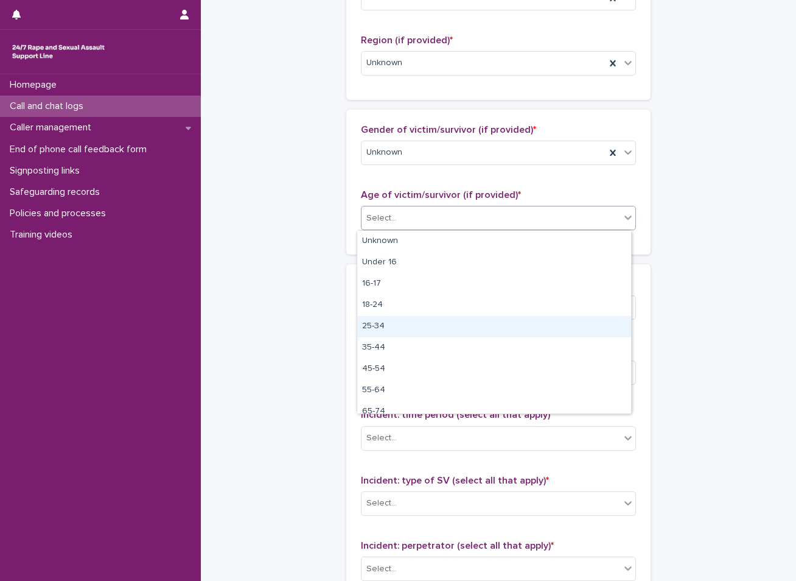
click at [385, 326] on div "25-34" at bounding box center [494, 326] width 274 height 21
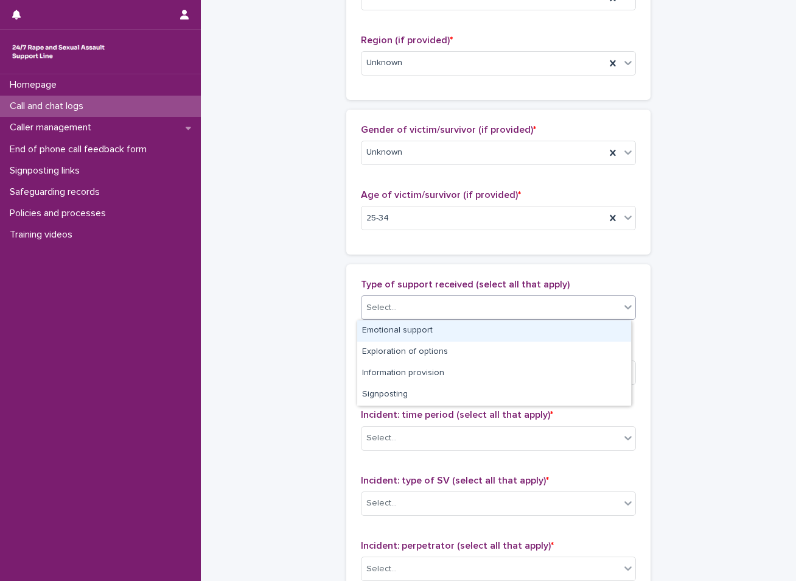
click at [398, 309] on input "text" at bounding box center [398, 308] width 1 height 10
click at [396, 326] on div "Emotional support" at bounding box center [494, 330] width 274 height 21
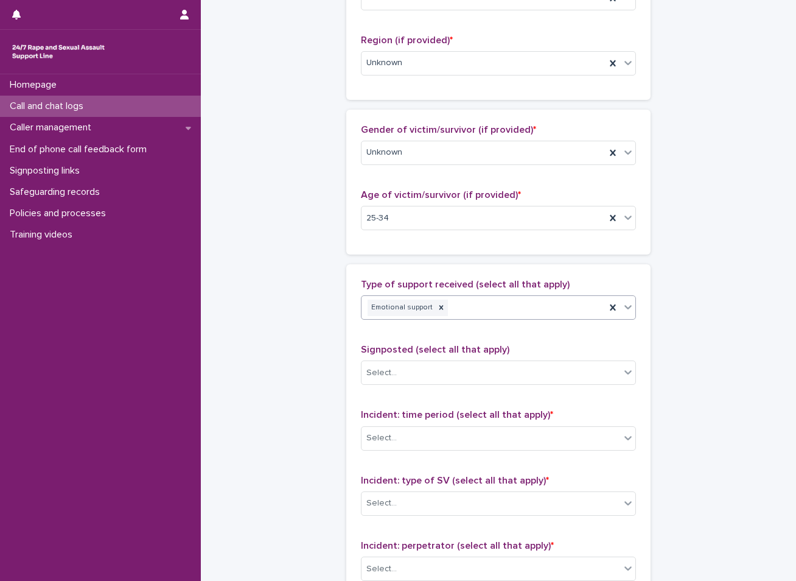
click at [464, 315] on div "Emotional support" at bounding box center [484, 307] width 244 height 21
click at [465, 306] on div "Emotional support" at bounding box center [484, 307] width 244 height 21
click at [485, 304] on div "Emotional support" at bounding box center [484, 307] width 244 height 21
click at [303, 352] on div "**********" at bounding box center [498, 173] width 571 height 1318
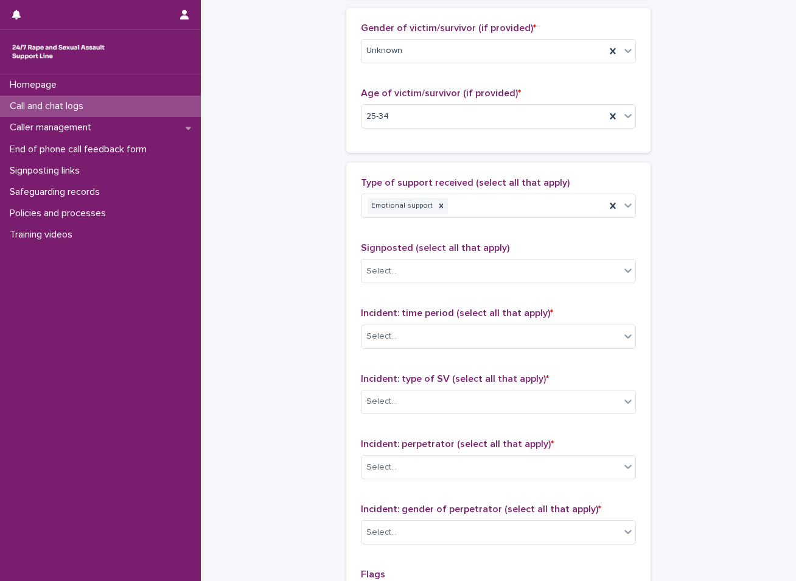
scroll to position [609, 0]
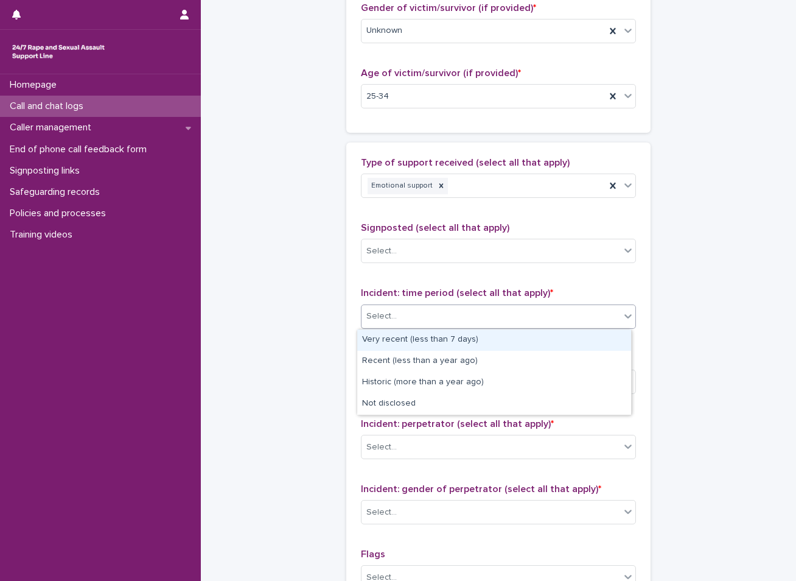
click at [460, 314] on div "Select..." at bounding box center [491, 316] width 259 height 20
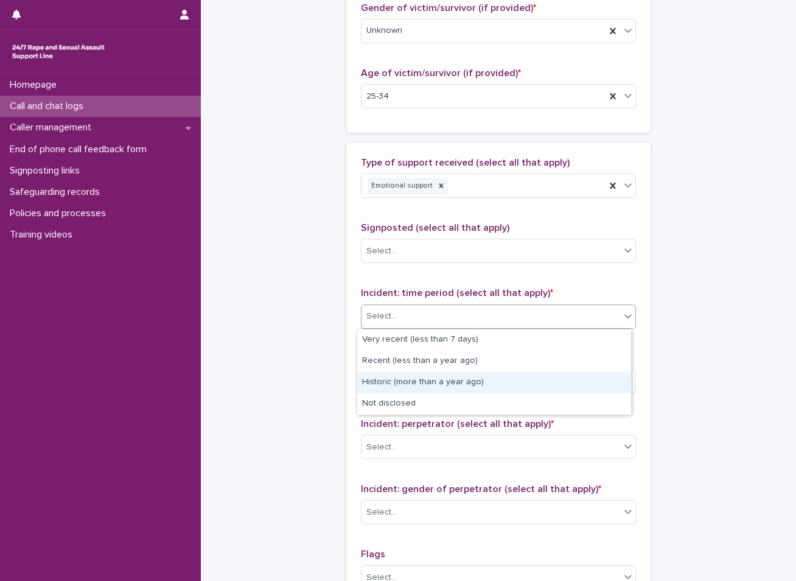
click at [417, 379] on div "Historic (more than a year ago)" at bounding box center [494, 382] width 274 height 21
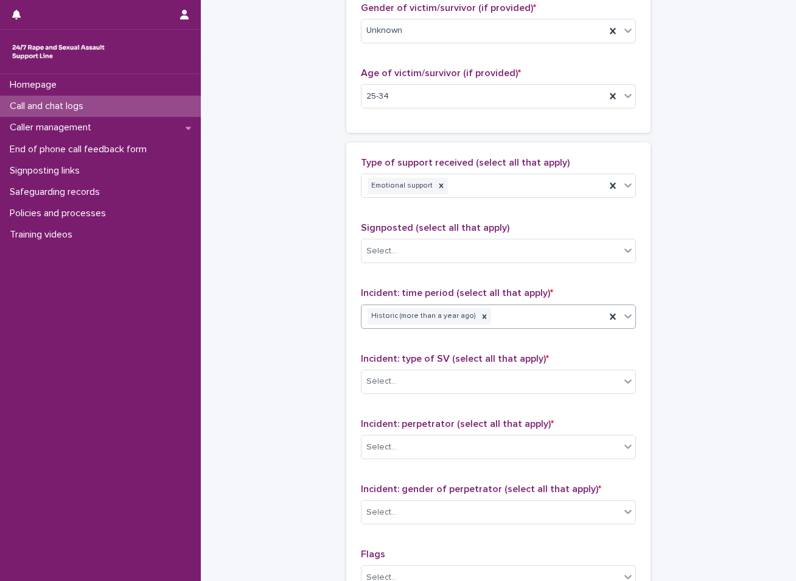
scroll to position [670, 0]
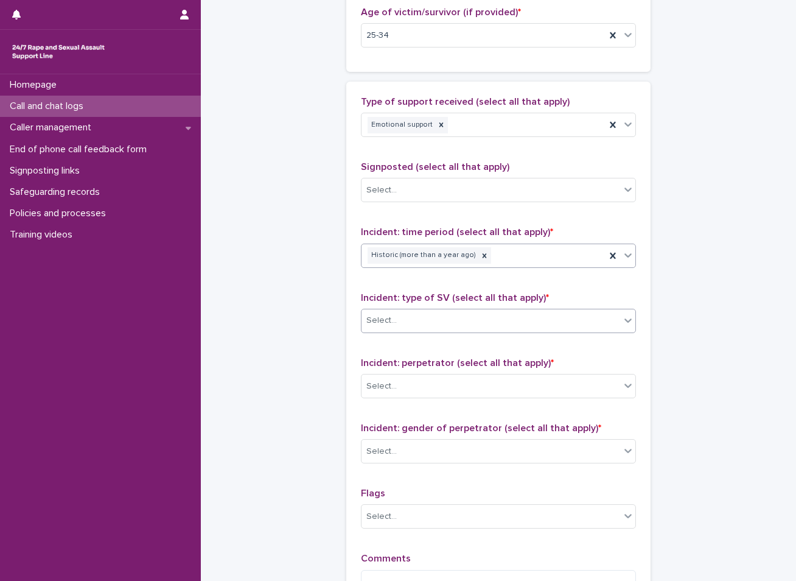
drag, startPoint x: 457, startPoint y: 333, endPoint x: 460, endPoint y: 326, distance: 7.4
click at [458, 329] on div "Incident: type of SV (select all that apply) * Select..." at bounding box center [498, 317] width 275 height 51
click at [462, 320] on div "Select..." at bounding box center [491, 320] width 259 height 20
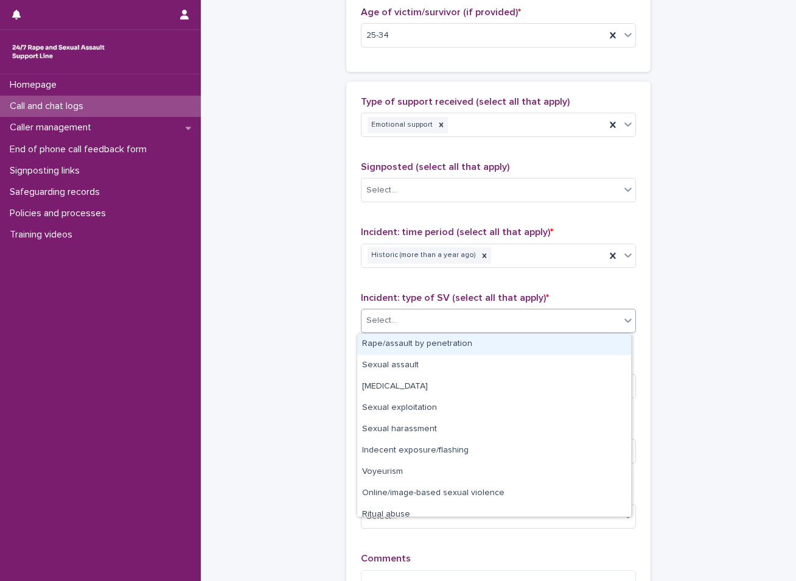
click at [440, 346] on div "Rape/assault by penetration" at bounding box center [494, 344] width 274 height 21
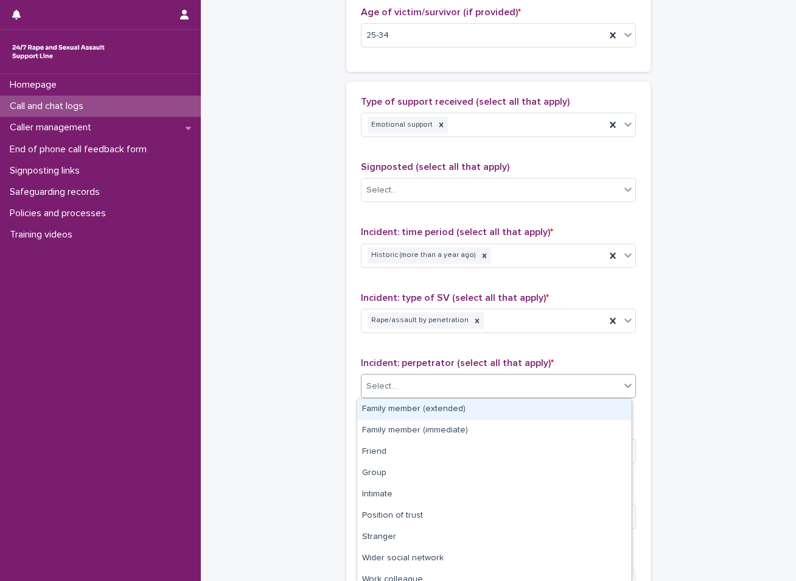
click at [440, 381] on div "Select..." at bounding box center [491, 386] width 259 height 20
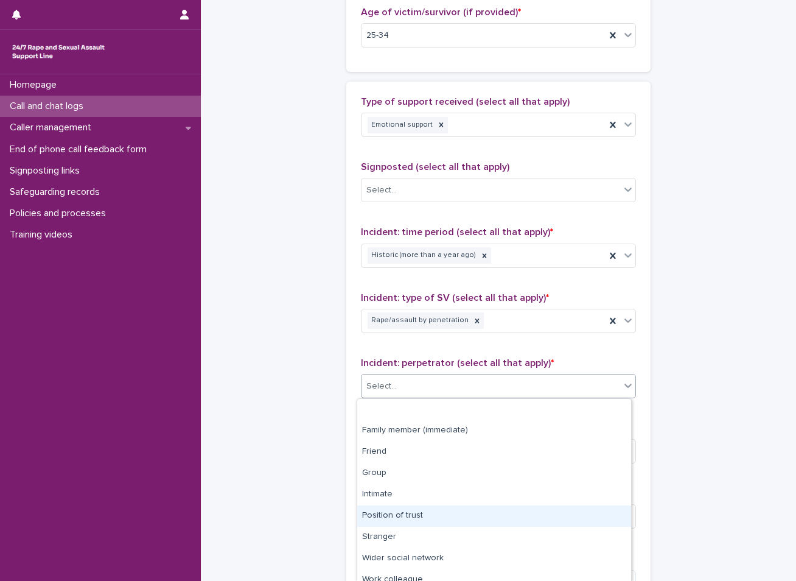
scroll to position [52, 0]
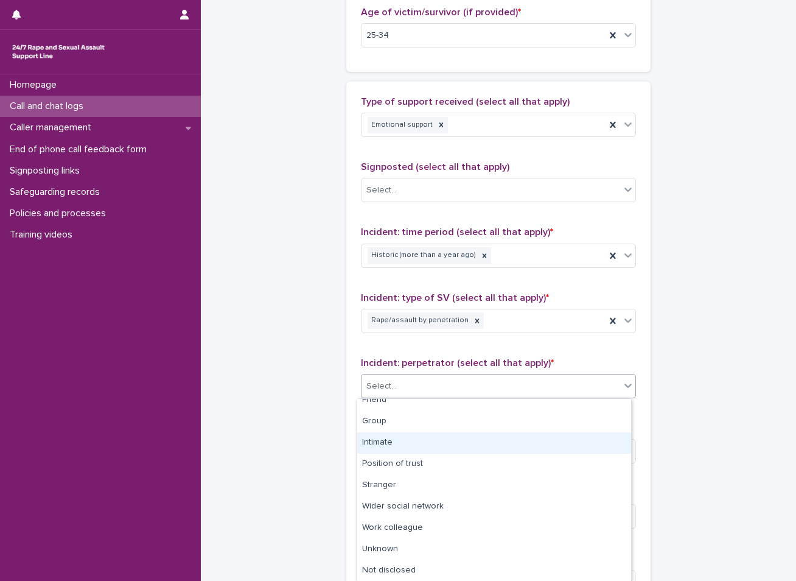
click at [398, 445] on div "Intimate" at bounding box center [494, 442] width 274 height 21
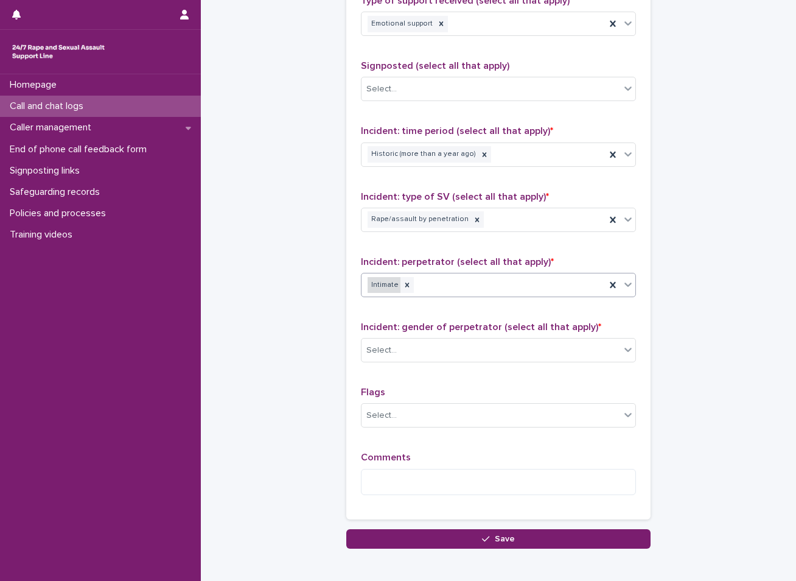
scroll to position [791, 0]
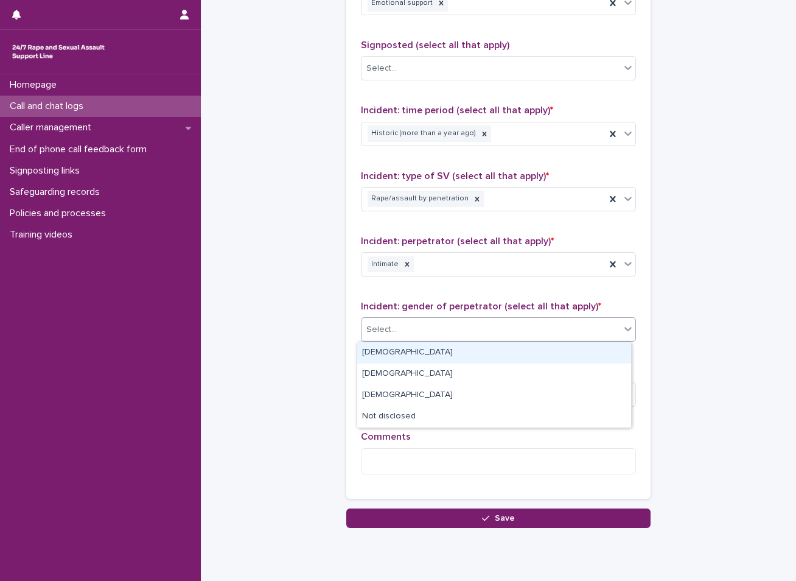
click at [393, 329] on div "Select..." at bounding box center [491, 330] width 259 height 20
click at [390, 359] on div "[DEMOGRAPHIC_DATA]" at bounding box center [494, 352] width 274 height 21
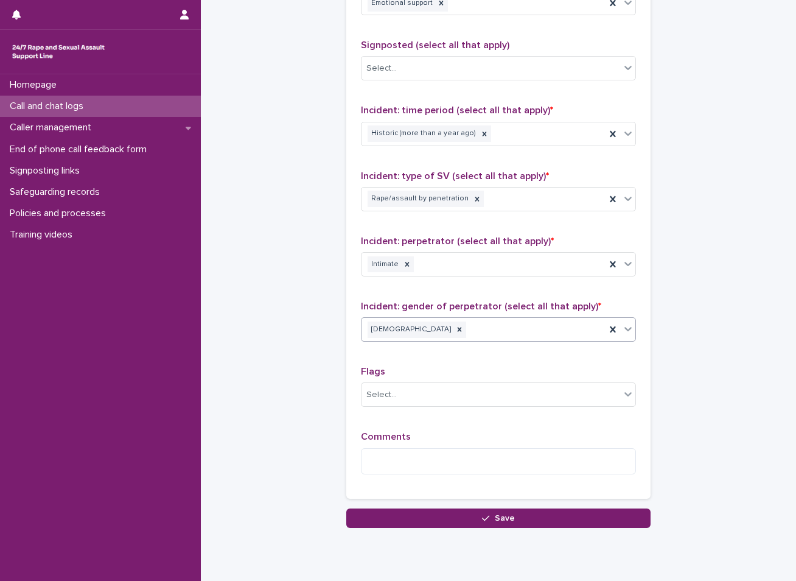
scroll to position [833, 0]
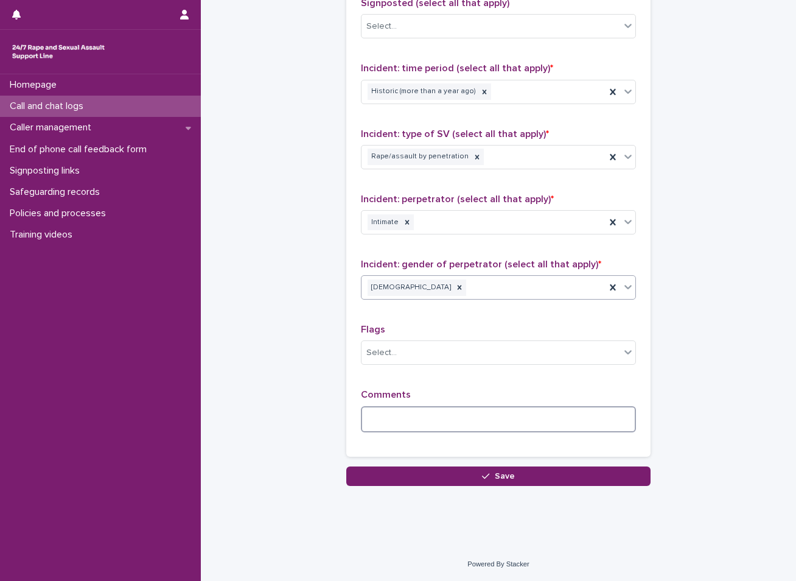
click at [440, 413] on textarea at bounding box center [498, 419] width 275 height 26
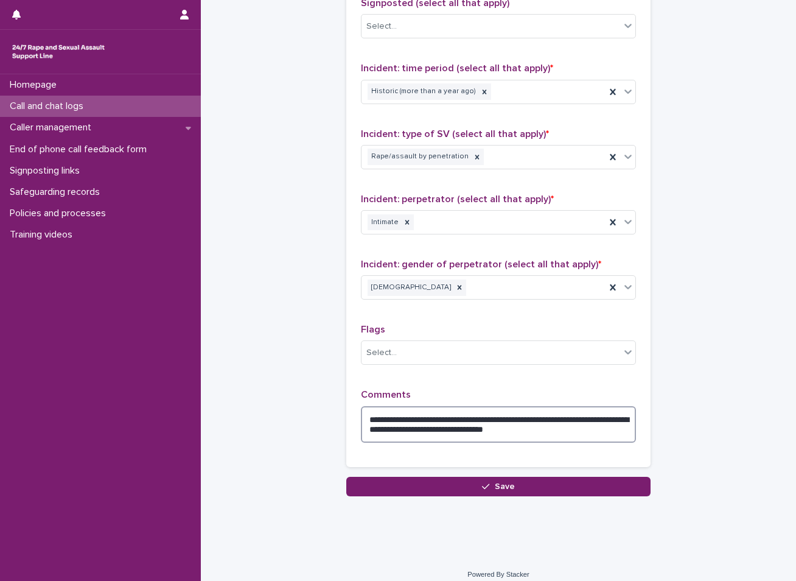
click at [592, 430] on textarea "**********" at bounding box center [498, 424] width 275 height 37
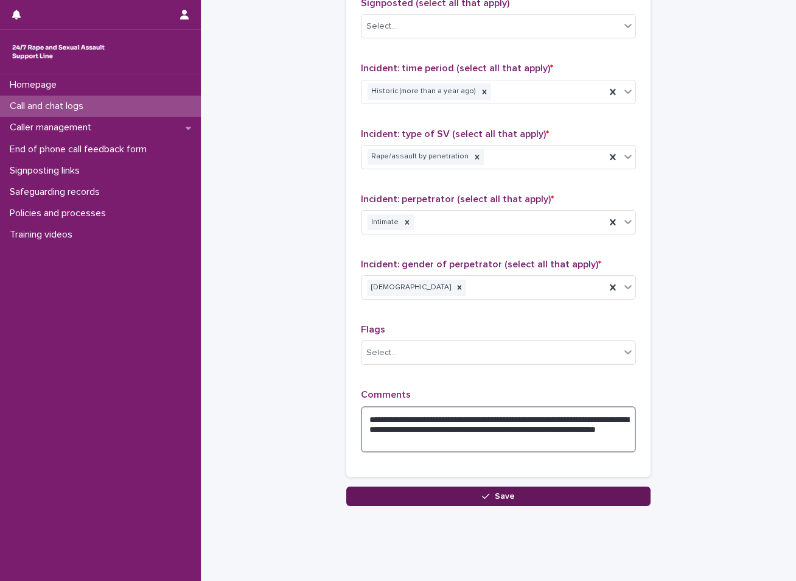
type textarea "**********"
click at [427, 493] on button "Save" at bounding box center [498, 495] width 304 height 19
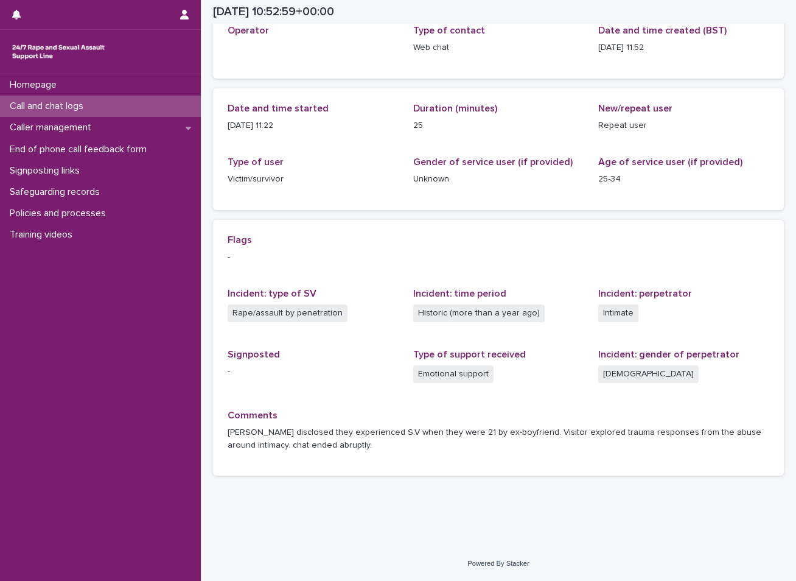
scroll to position [79, 0]
click at [69, 107] on p "Call and chat logs" at bounding box center [49, 106] width 88 height 12
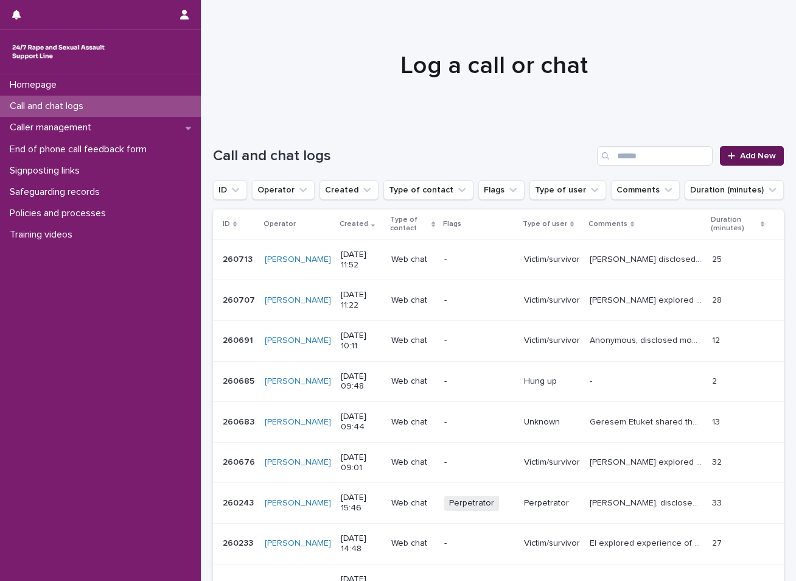
click at [744, 151] on link "Add New" at bounding box center [752, 155] width 64 height 19
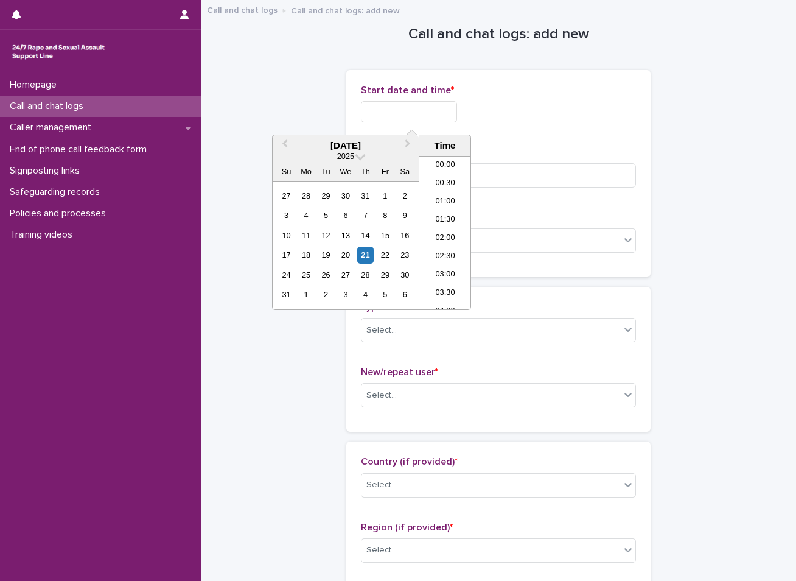
click at [457, 111] on input "text" at bounding box center [409, 111] width 96 height 21
click at [363, 250] on div "21" at bounding box center [365, 255] width 16 height 16
click at [444, 231] on li "12:30" at bounding box center [445, 232] width 52 height 18
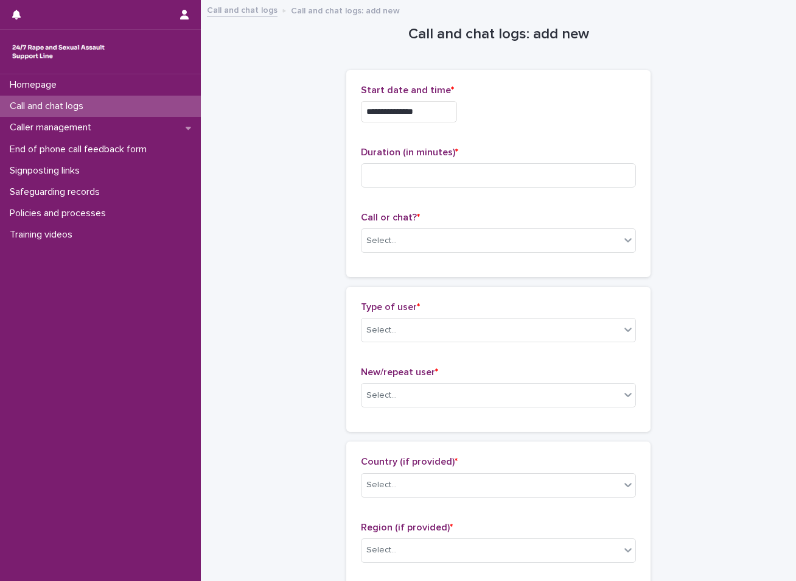
click at [433, 113] on input "**********" at bounding box center [409, 111] width 96 height 21
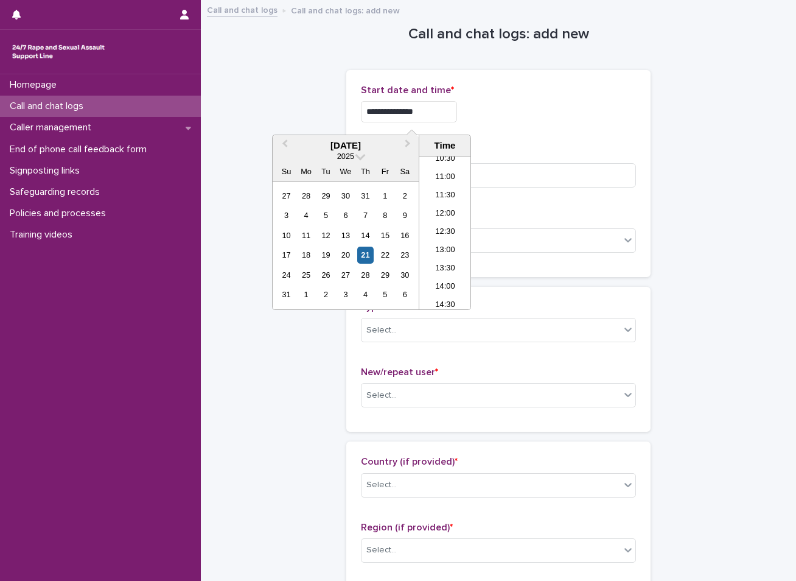
type input "**********"
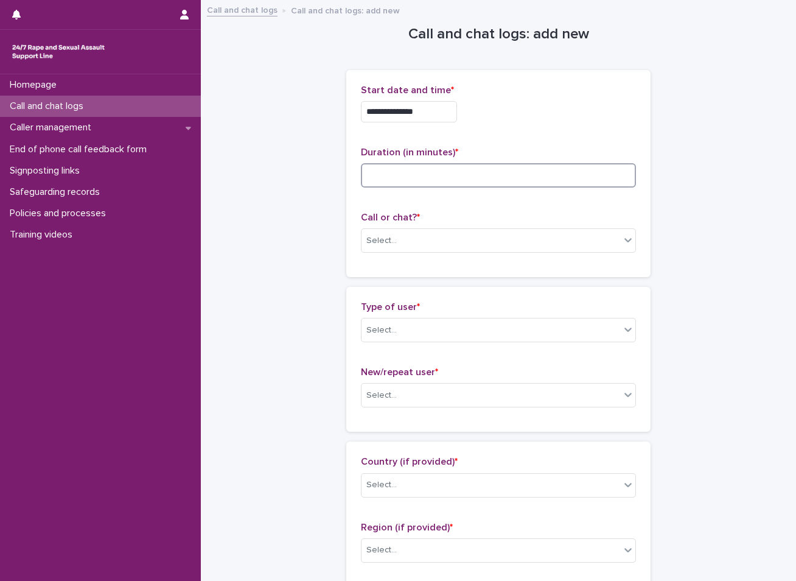
click at [387, 179] on input at bounding box center [498, 175] width 275 height 24
type input "**"
click at [397, 239] on div "Select..." at bounding box center [491, 241] width 259 height 20
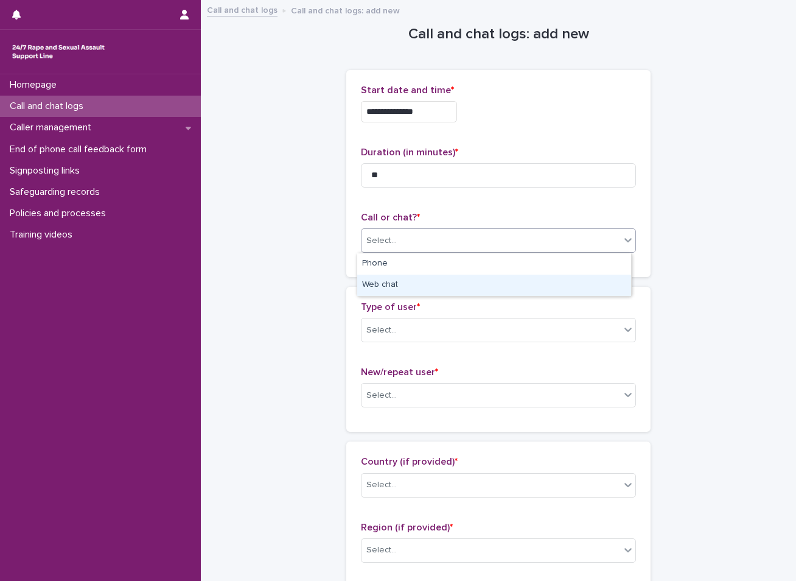
click at [377, 287] on div "Web chat" at bounding box center [494, 285] width 274 height 21
click at [382, 334] on div "Select..." at bounding box center [382, 330] width 30 height 13
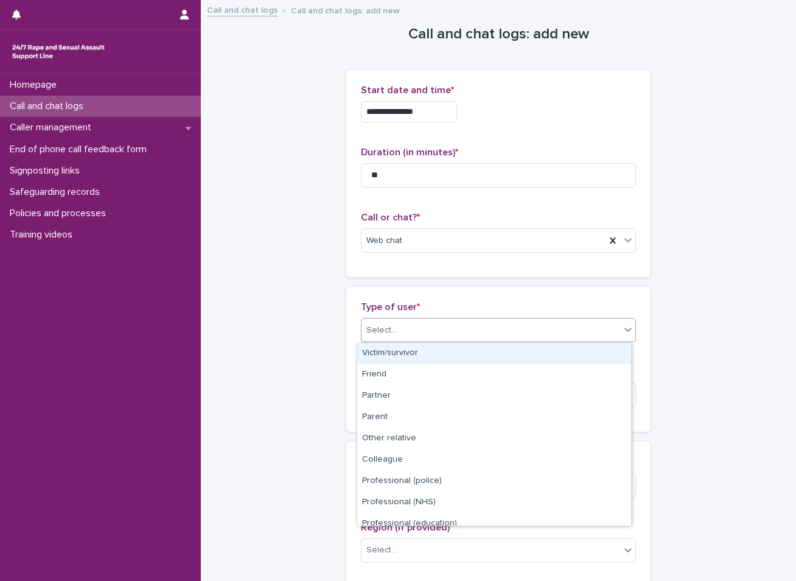
click at [387, 352] on div "Victim/survivor" at bounding box center [494, 353] width 274 height 21
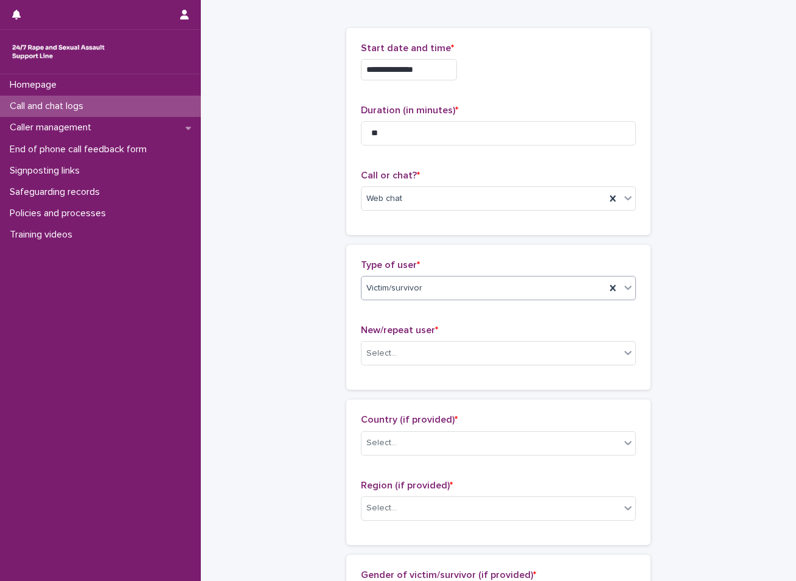
scroll to position [61, 0]
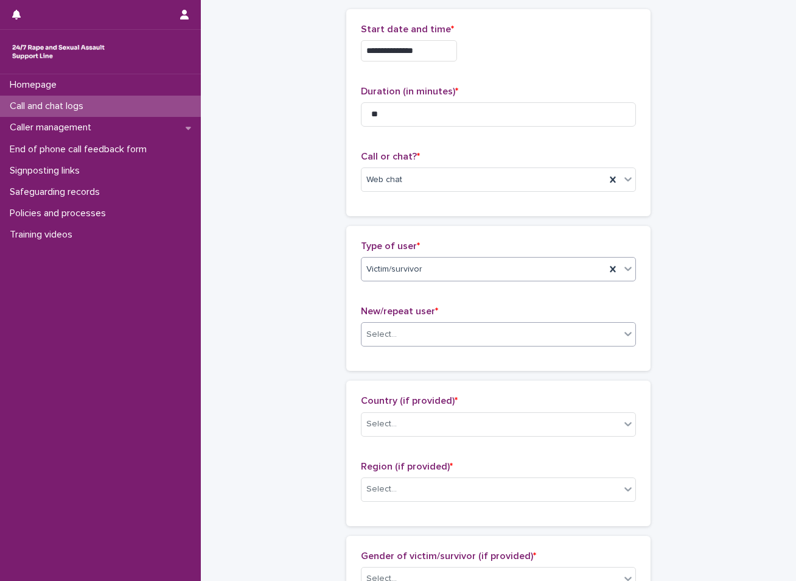
click at [437, 336] on div "Select..." at bounding box center [491, 334] width 259 height 20
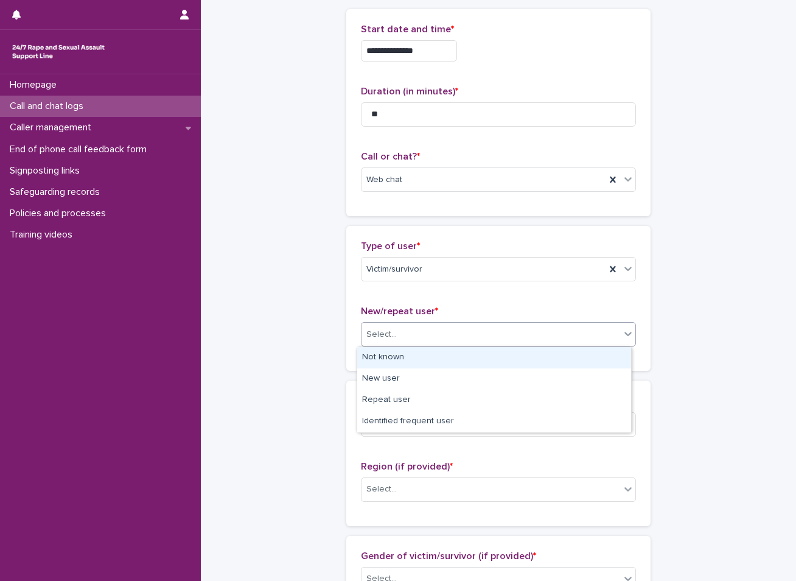
click at [399, 354] on div "Not known" at bounding box center [494, 357] width 274 height 21
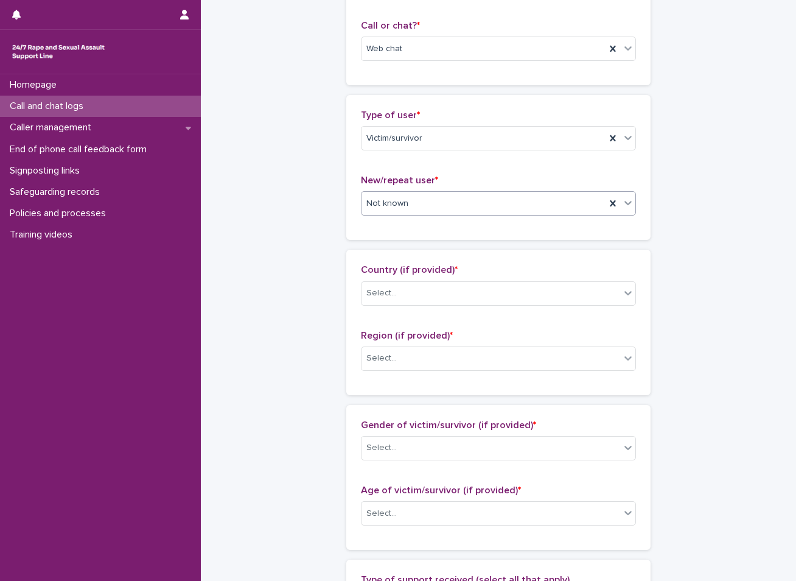
scroll to position [244, 0]
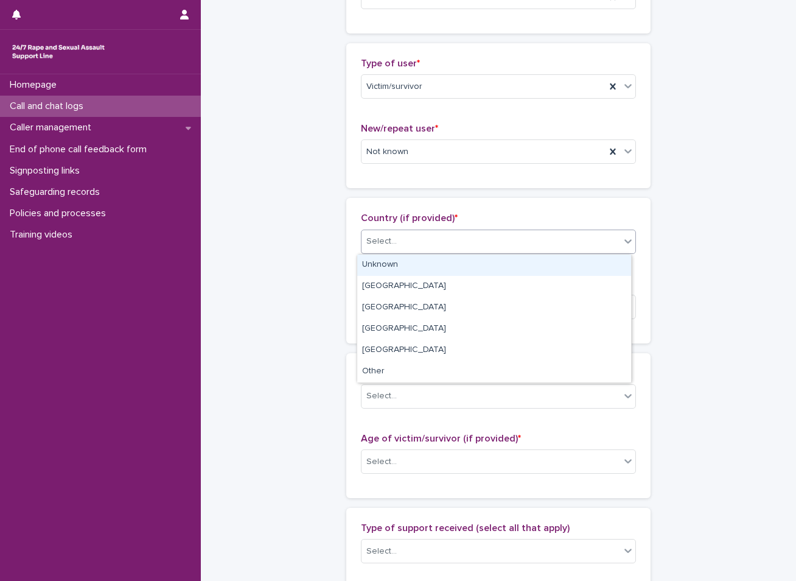
click at [416, 244] on div "Select..." at bounding box center [491, 241] width 259 height 20
click at [395, 260] on div "Unknown" at bounding box center [494, 264] width 274 height 21
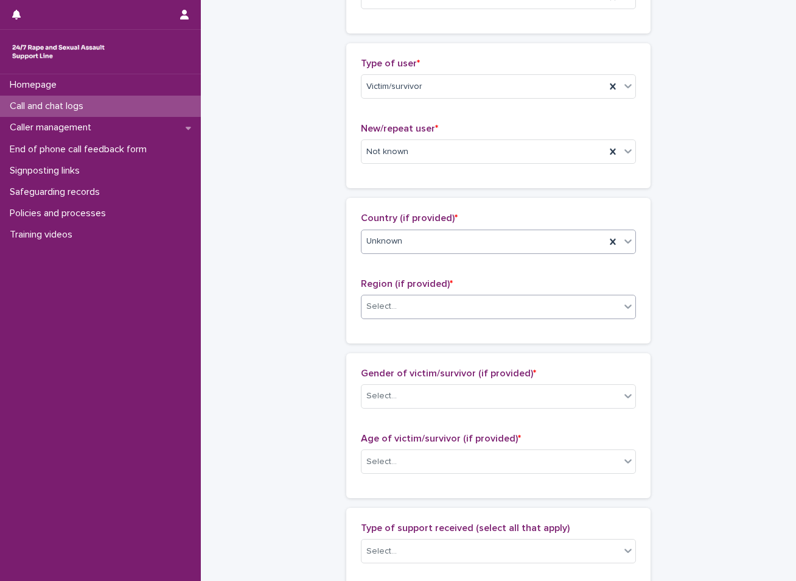
click at [397, 306] on div "Select..." at bounding box center [491, 306] width 259 height 20
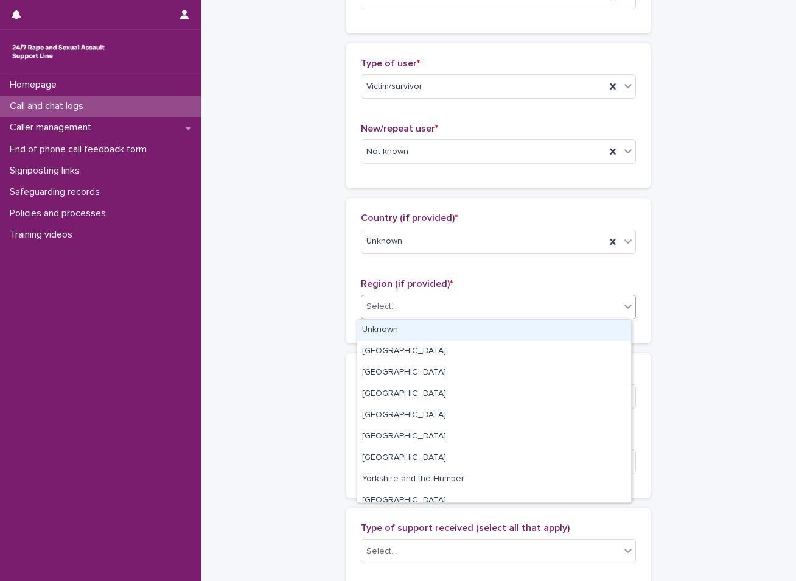
click at [442, 321] on div "Unknown" at bounding box center [494, 330] width 274 height 21
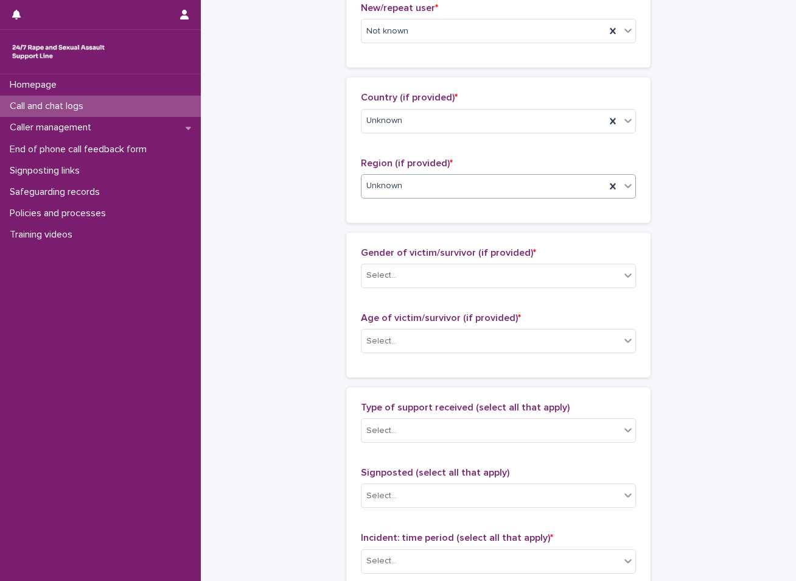
scroll to position [365, 0]
click at [465, 276] on div "Select..." at bounding box center [491, 274] width 259 height 20
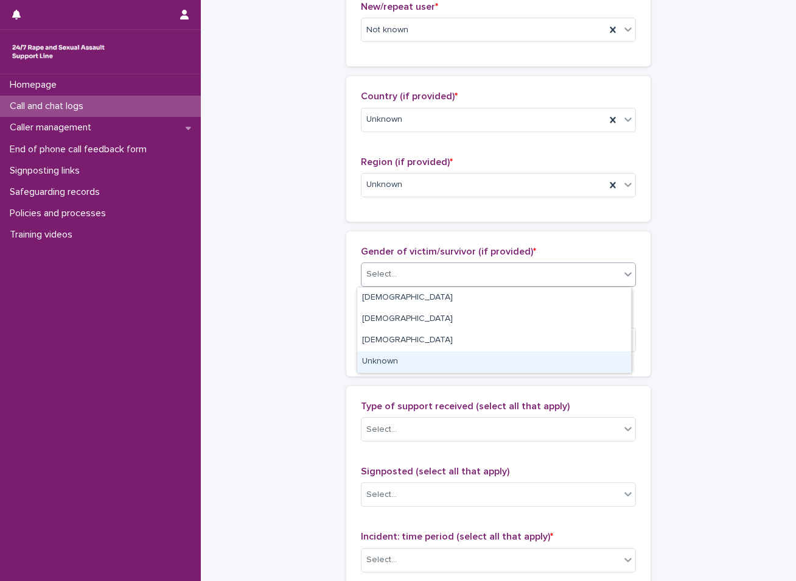
click at [401, 362] on div "Unknown" at bounding box center [494, 361] width 274 height 21
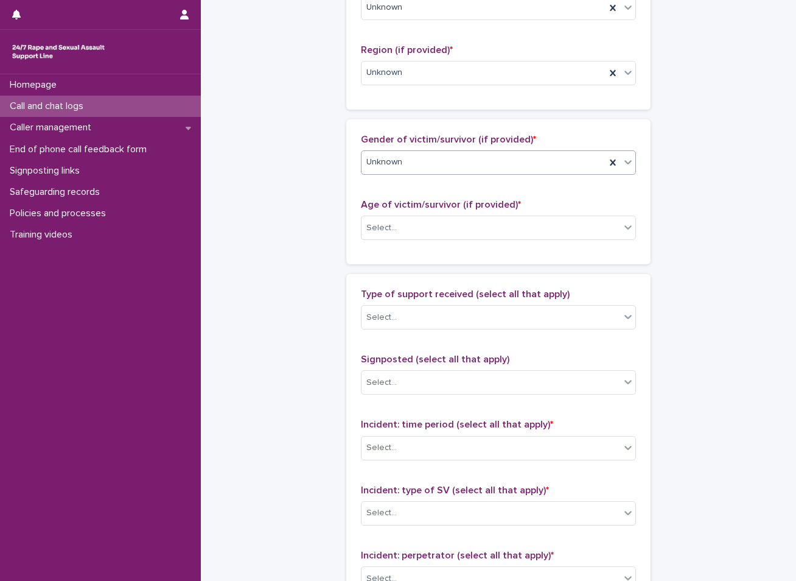
scroll to position [487, 0]
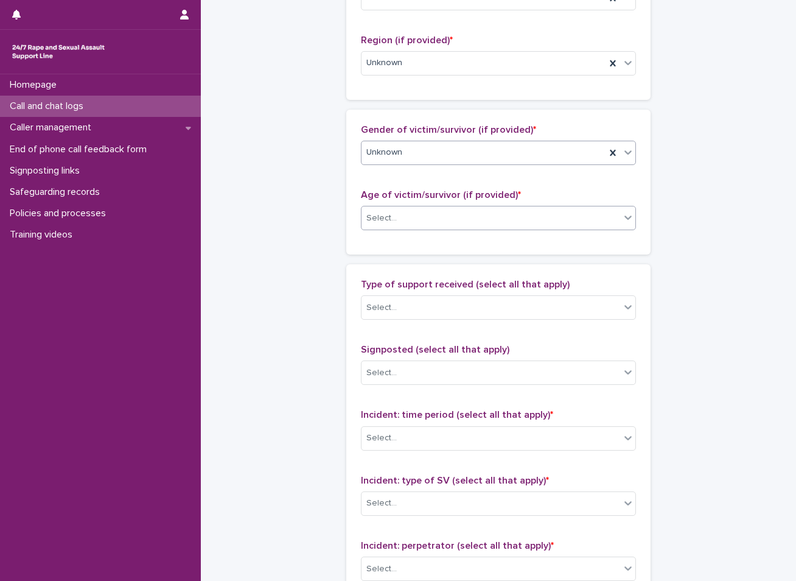
click at [489, 218] on div "Select..." at bounding box center [491, 218] width 259 height 20
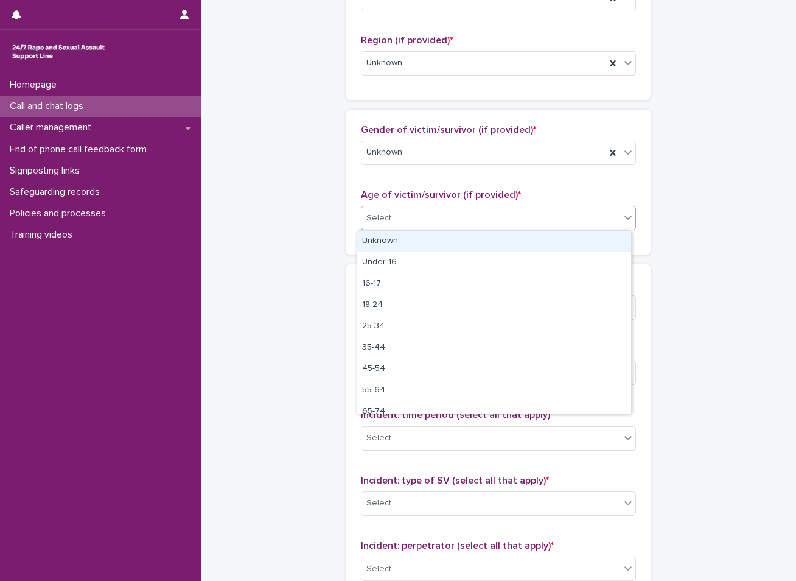
click at [440, 239] on div "Unknown" at bounding box center [494, 241] width 274 height 21
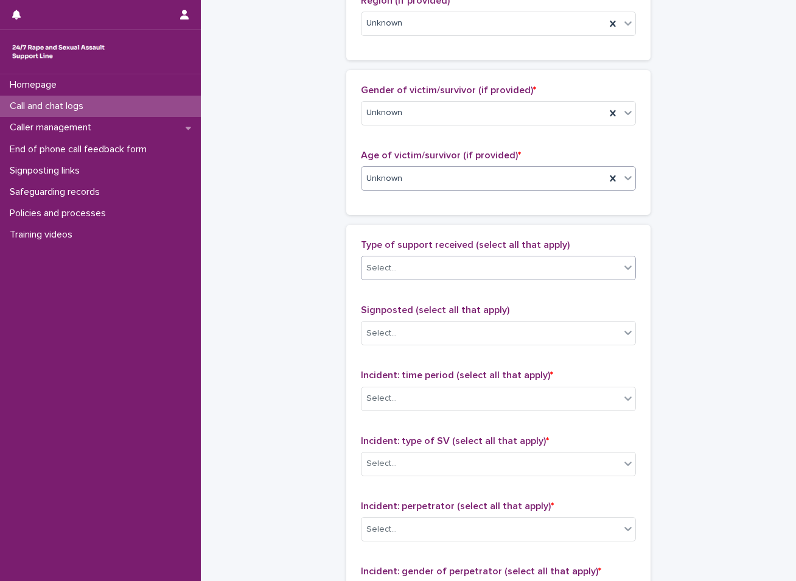
scroll to position [548, 0]
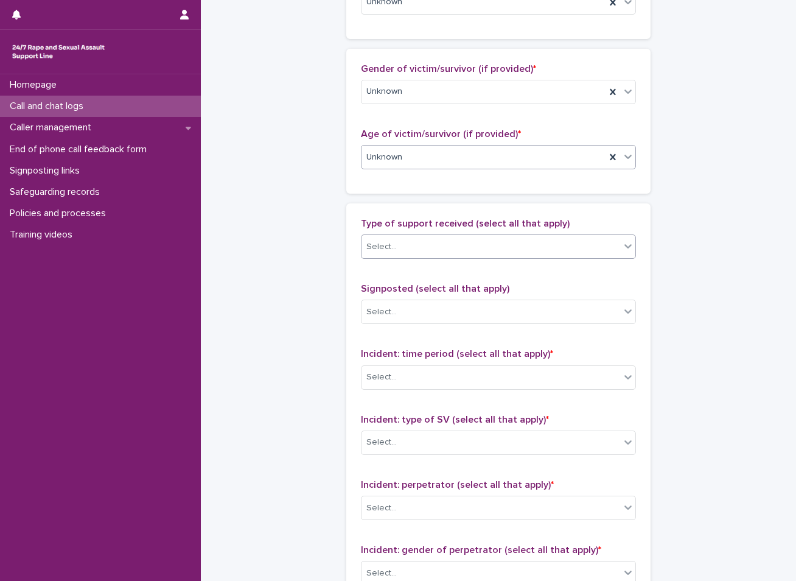
click at [444, 240] on div "Select..." at bounding box center [491, 247] width 259 height 20
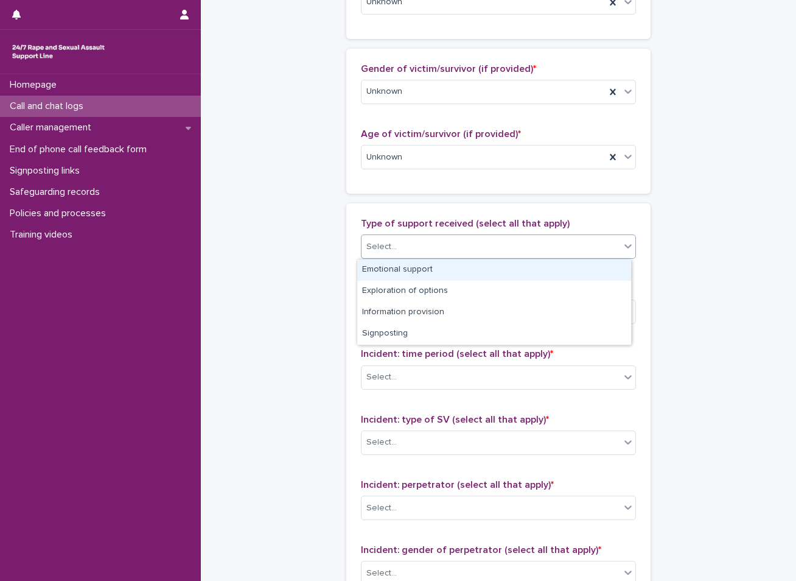
click at [441, 264] on div "Emotional support" at bounding box center [494, 269] width 274 height 21
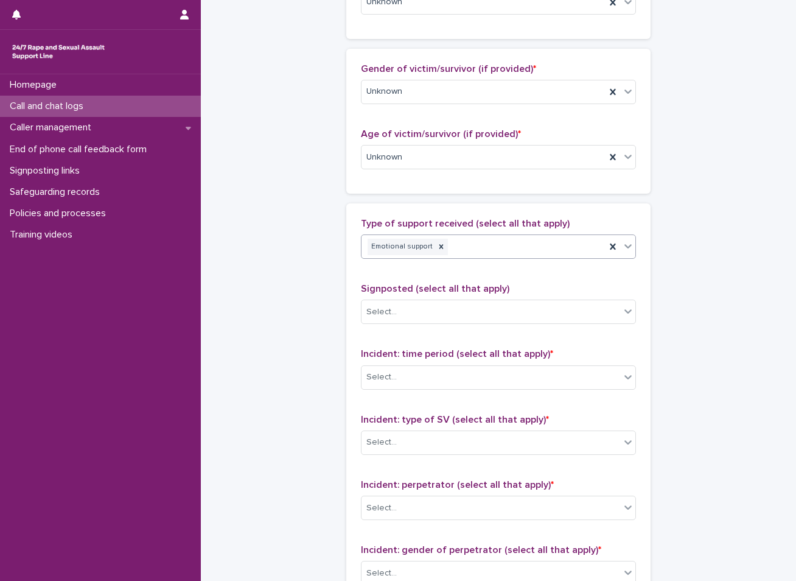
click at [504, 247] on div "Emotional support" at bounding box center [484, 246] width 244 height 21
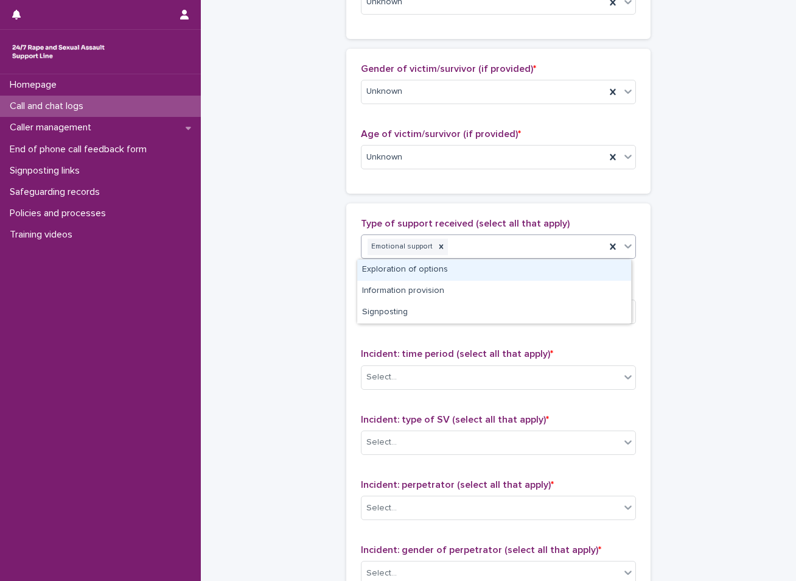
click at [438, 273] on div "Exploration of options" at bounding box center [494, 269] width 274 height 21
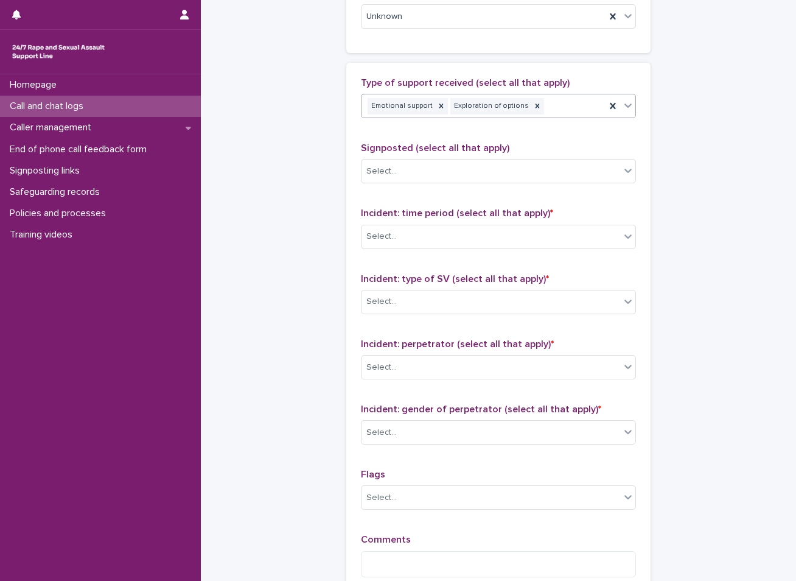
scroll to position [731, 0]
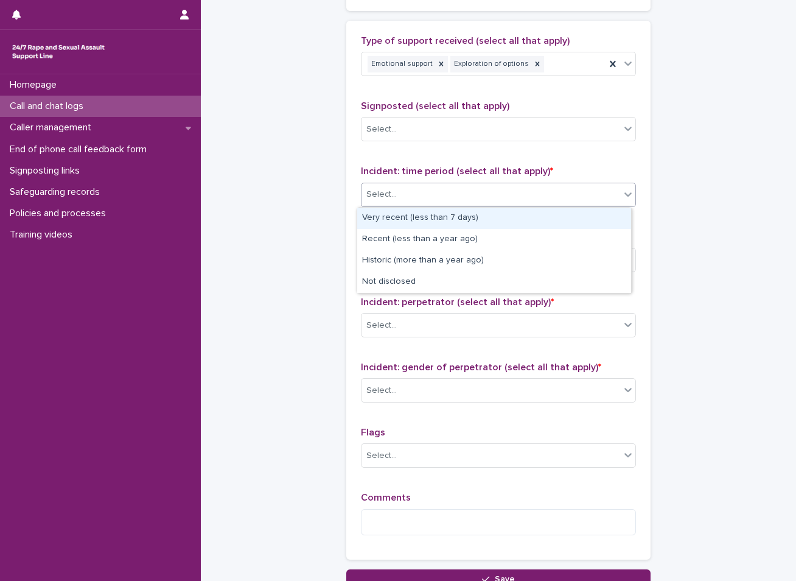
click at [437, 194] on div "Select..." at bounding box center [491, 194] width 259 height 20
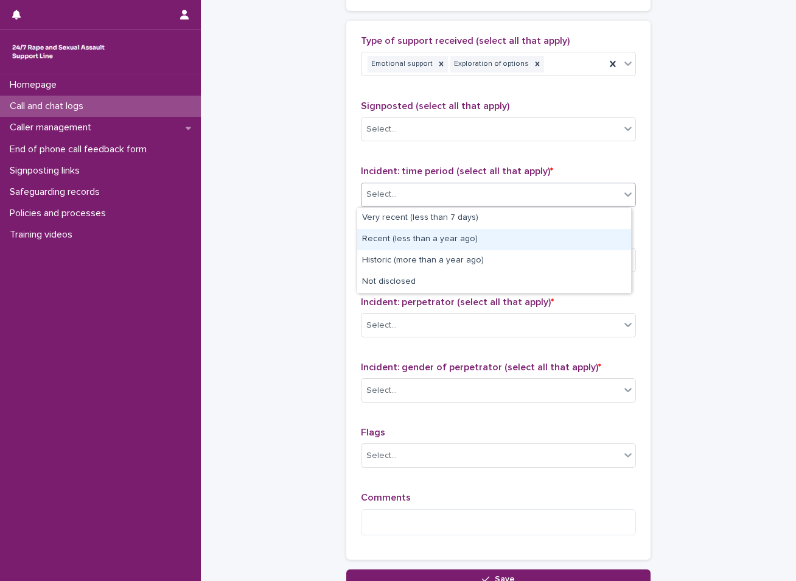
click at [384, 237] on div "Recent (less than a year ago)" at bounding box center [494, 239] width 274 height 21
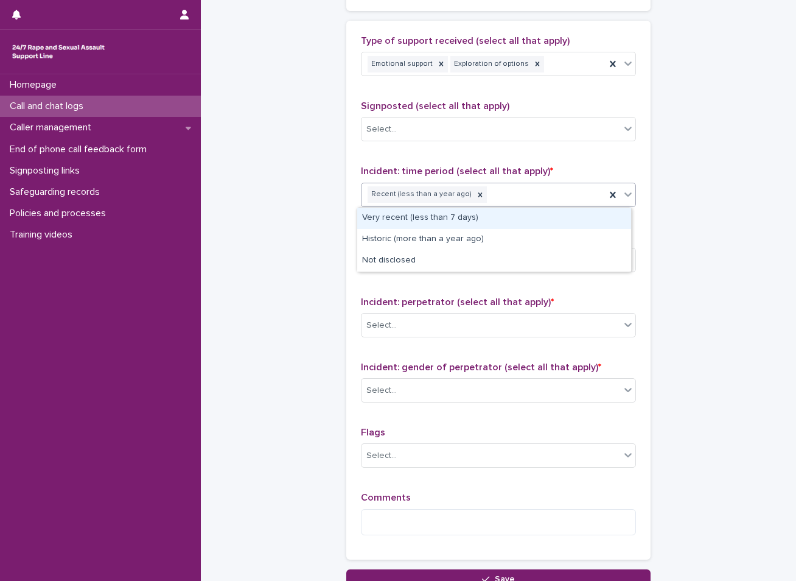
click at [494, 194] on div "Recent (less than a year ago)" at bounding box center [484, 194] width 244 height 21
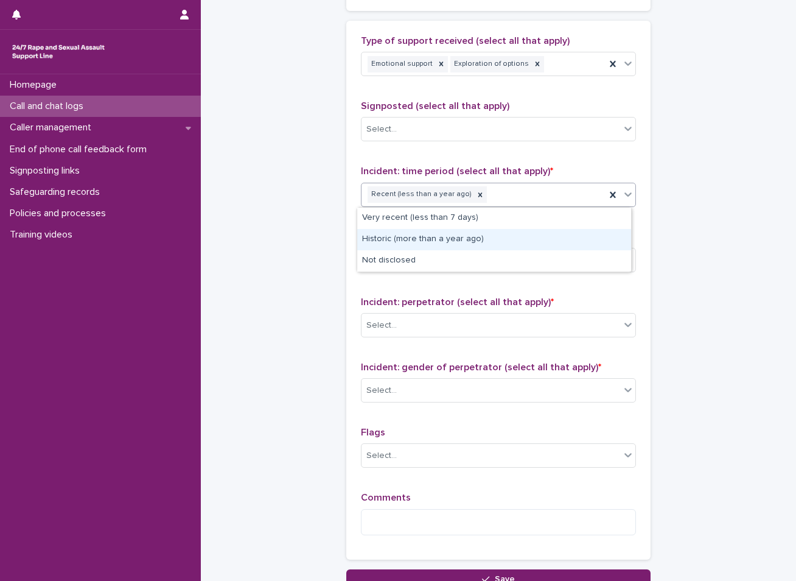
click at [437, 242] on div "Historic (more than a year ago)" at bounding box center [494, 239] width 274 height 21
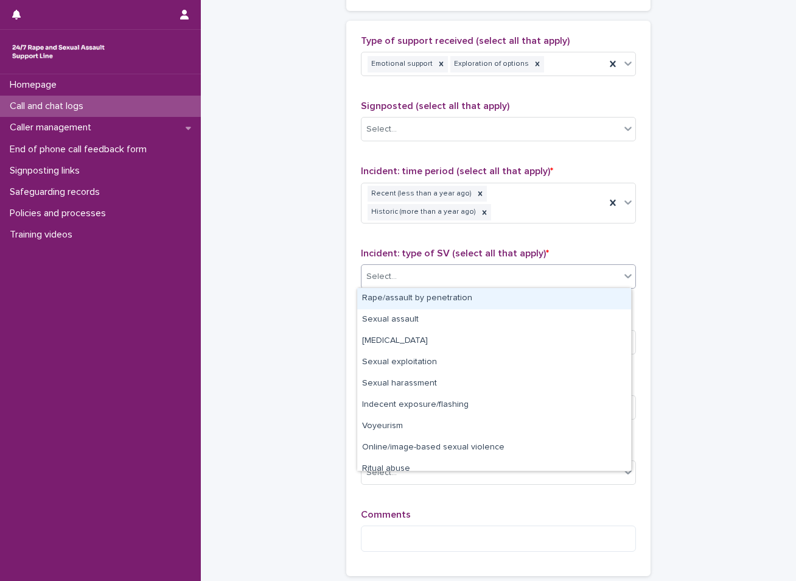
click at [421, 264] on div "Select..." at bounding box center [498, 276] width 275 height 24
click at [400, 298] on div "Rape/assault by penetration" at bounding box center [494, 298] width 274 height 21
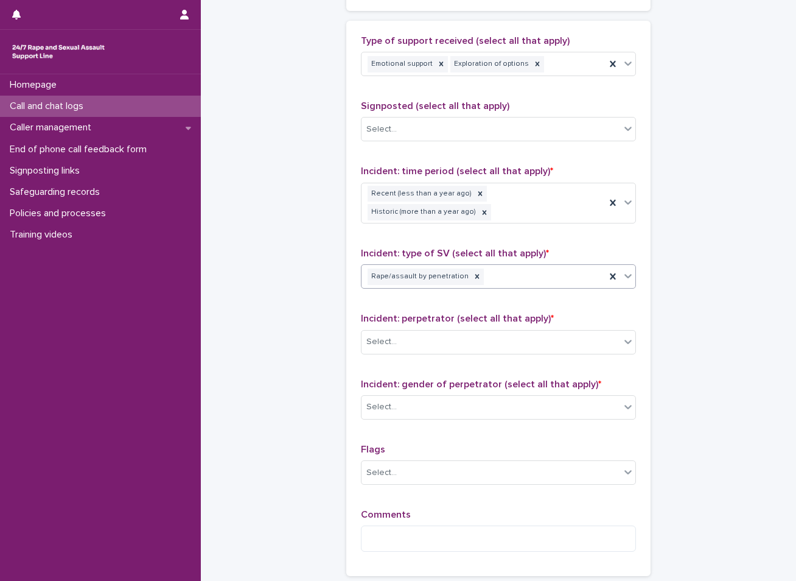
click at [528, 275] on div "Rape/assault by penetration" at bounding box center [484, 276] width 244 height 21
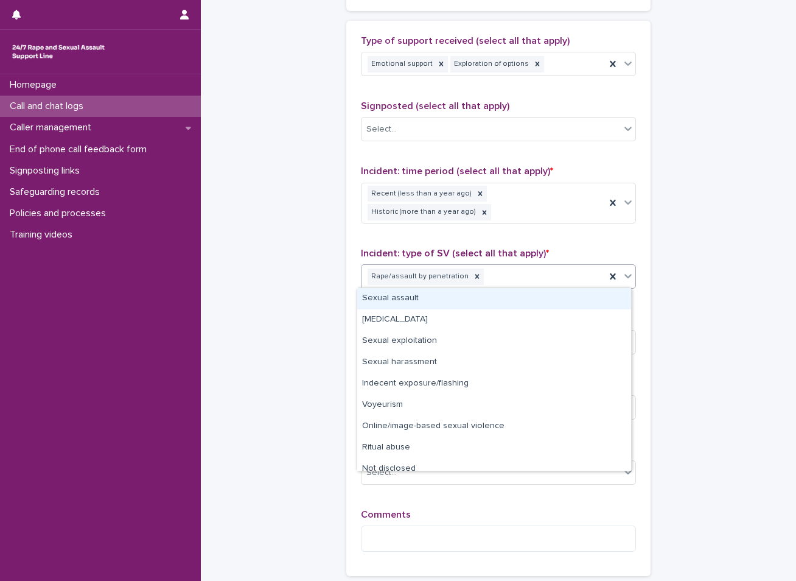
click at [413, 296] on div "Sexual assault" at bounding box center [494, 298] width 274 height 21
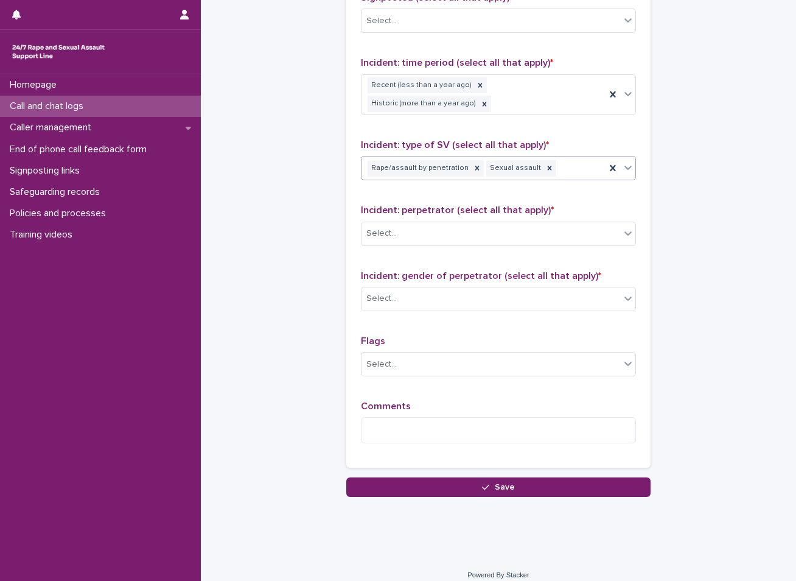
scroll to position [849, 0]
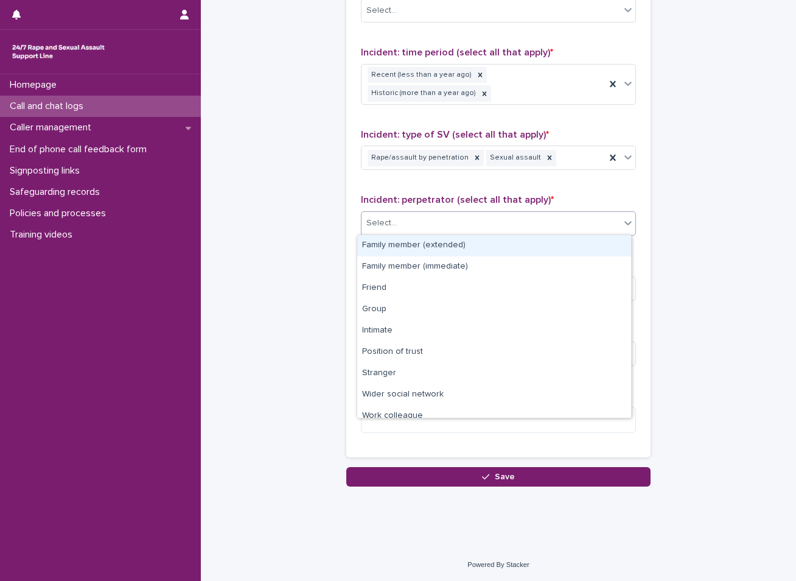
click at [427, 220] on div "Select..." at bounding box center [491, 223] width 259 height 20
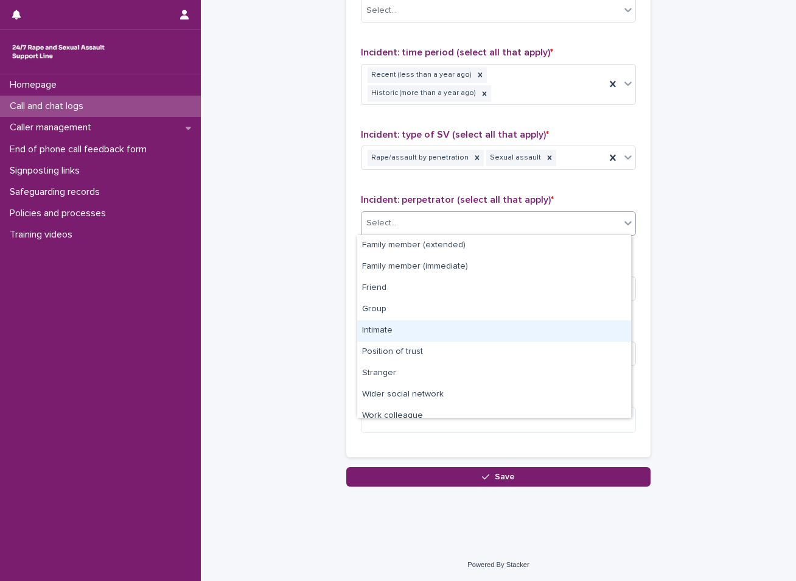
scroll to position [52, 0]
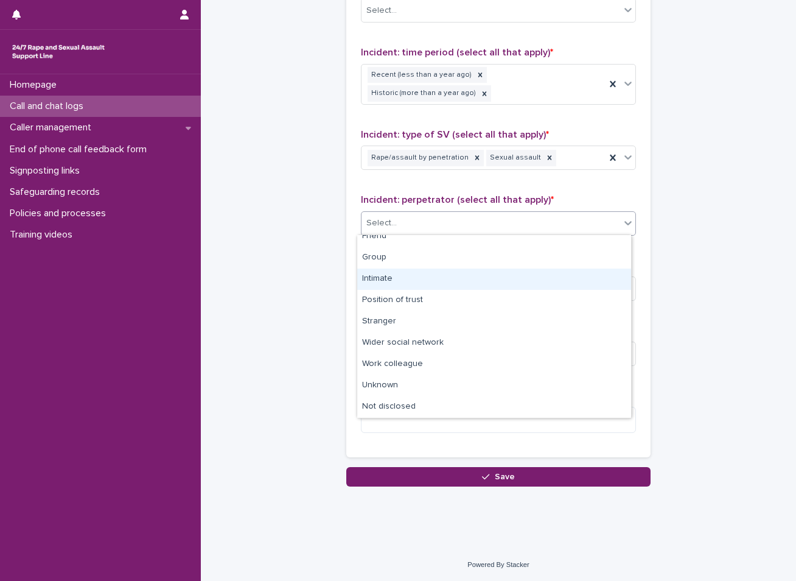
click at [392, 274] on div "Intimate" at bounding box center [494, 278] width 274 height 21
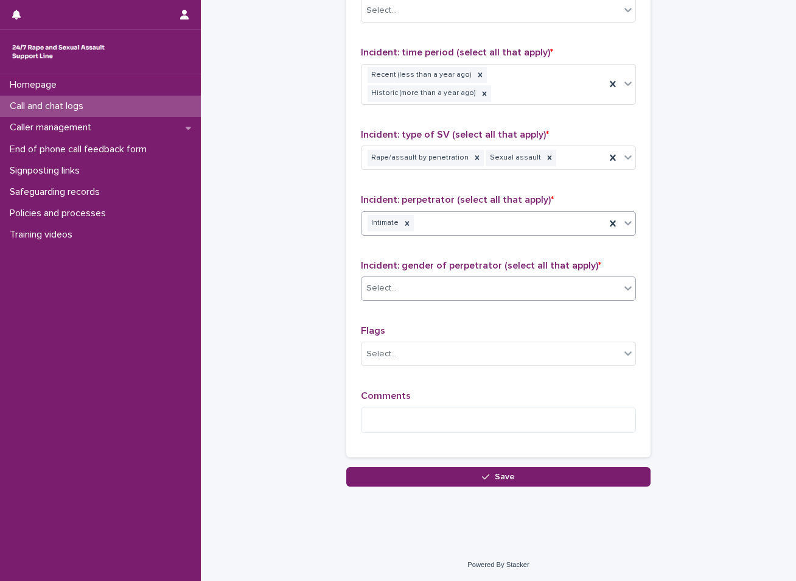
click at [413, 292] on div "Select..." at bounding box center [491, 288] width 259 height 20
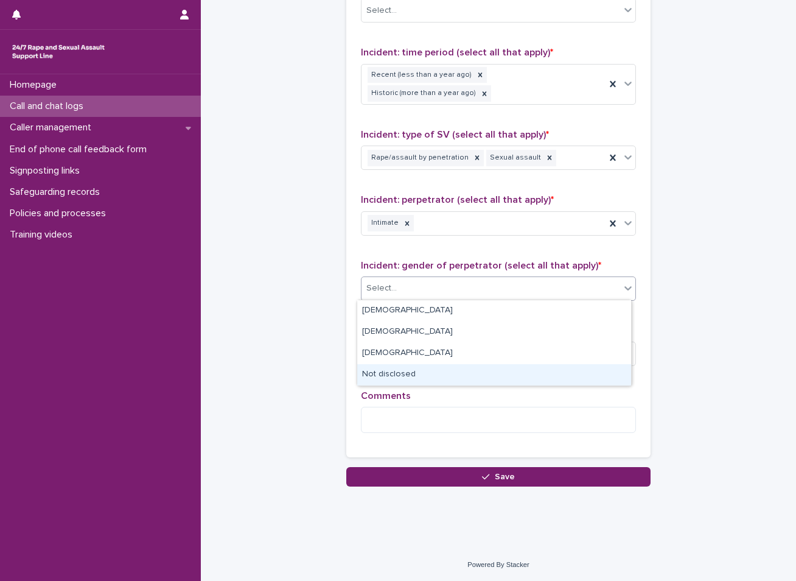
click at [397, 377] on div "Not disclosed" at bounding box center [494, 374] width 274 height 21
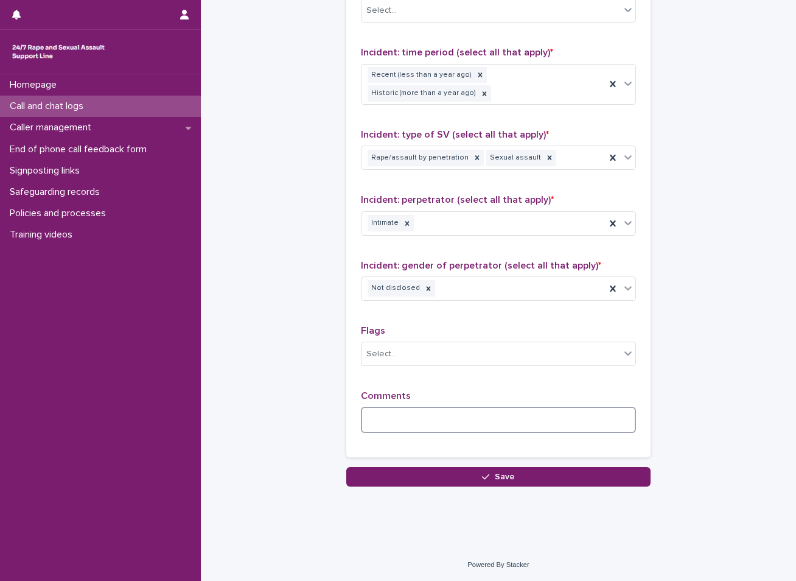
click at [407, 420] on textarea at bounding box center [498, 420] width 275 height 26
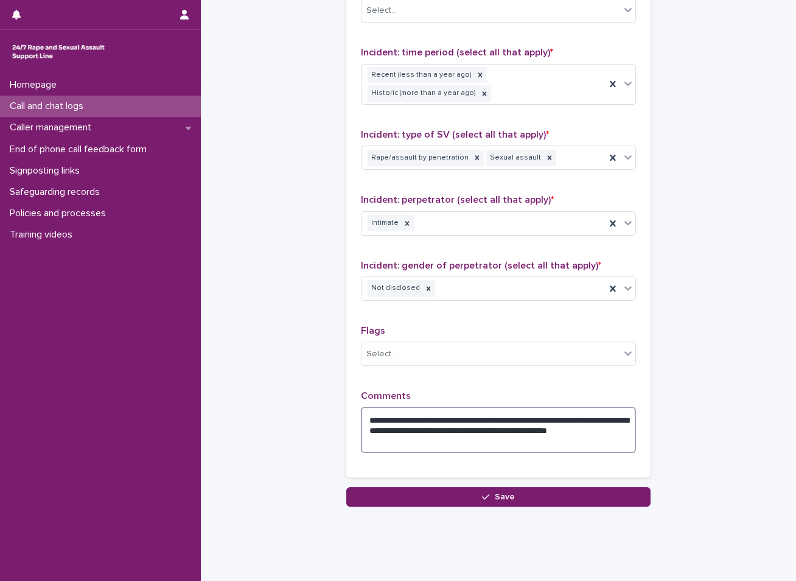
click at [479, 419] on textarea "**********" at bounding box center [498, 430] width 275 height 46
click at [614, 422] on textarea "**********" at bounding box center [498, 430] width 275 height 46
click at [399, 440] on textarea "**********" at bounding box center [498, 430] width 275 height 46
type textarea "**********"
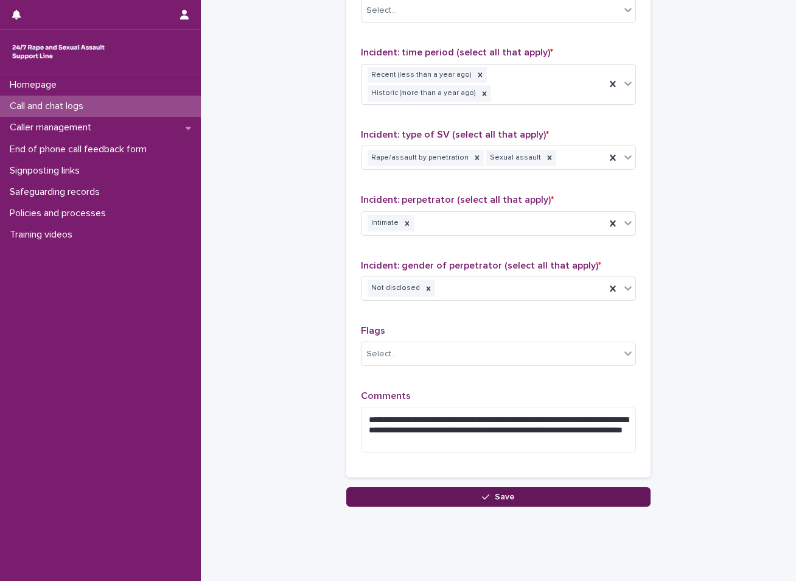
click at [395, 494] on button "Save" at bounding box center [498, 496] width 304 height 19
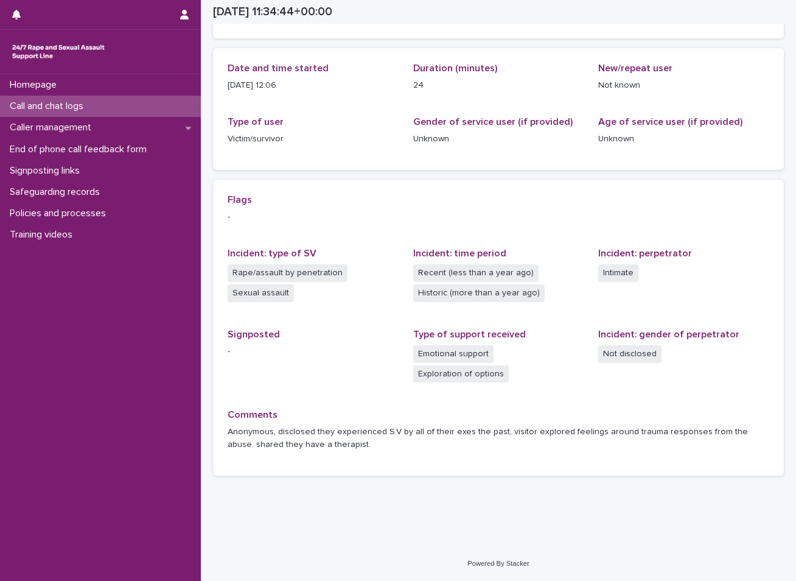
scroll to position [119, 0]
